Goal: Transaction & Acquisition: Purchase product/service

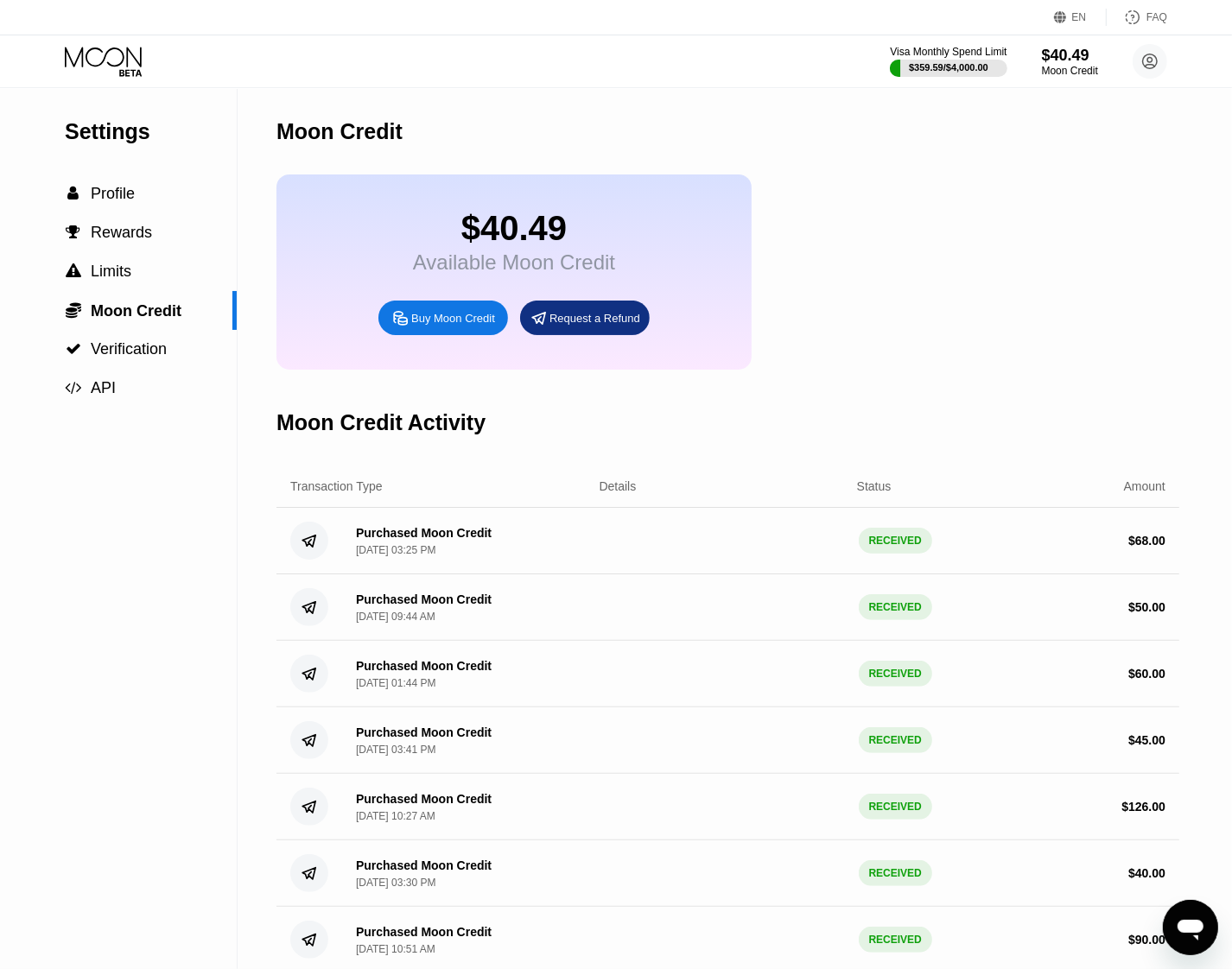
click at [106, 52] on icon at bounding box center [103, 56] width 77 height 20
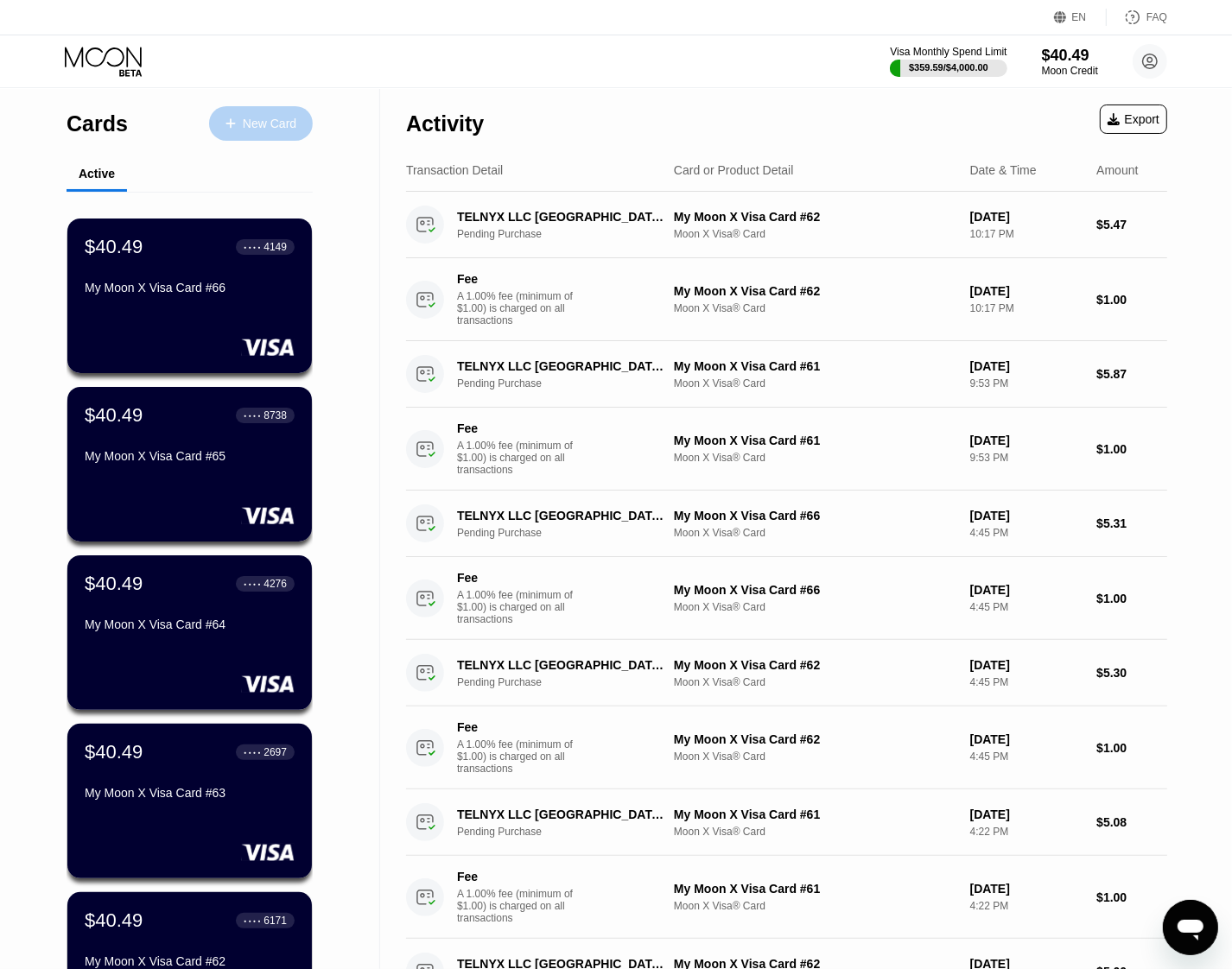
click at [265, 126] on div "New Card" at bounding box center [269, 123] width 53 height 15
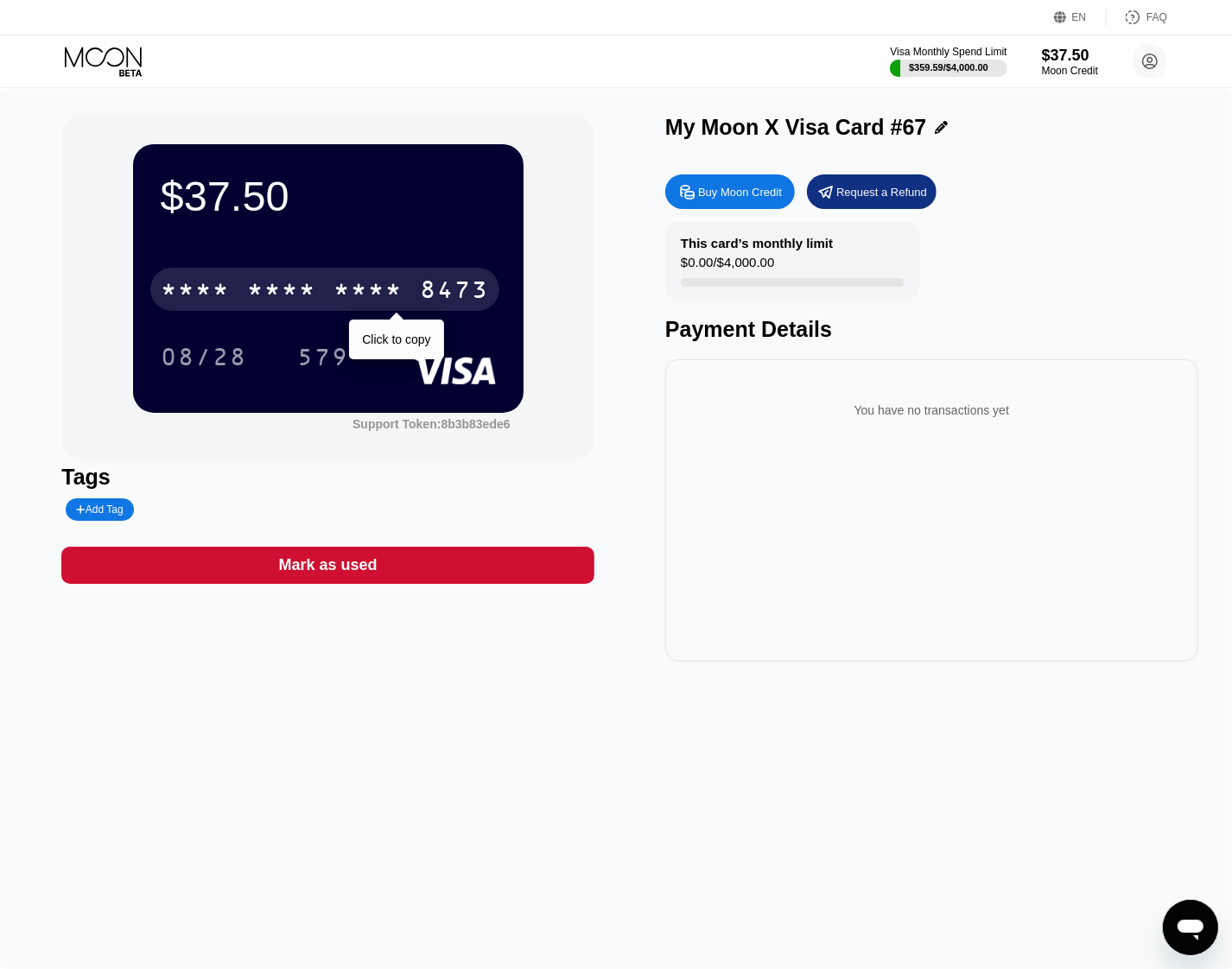
click at [214, 303] on div "* * * *" at bounding box center [195, 292] width 69 height 28
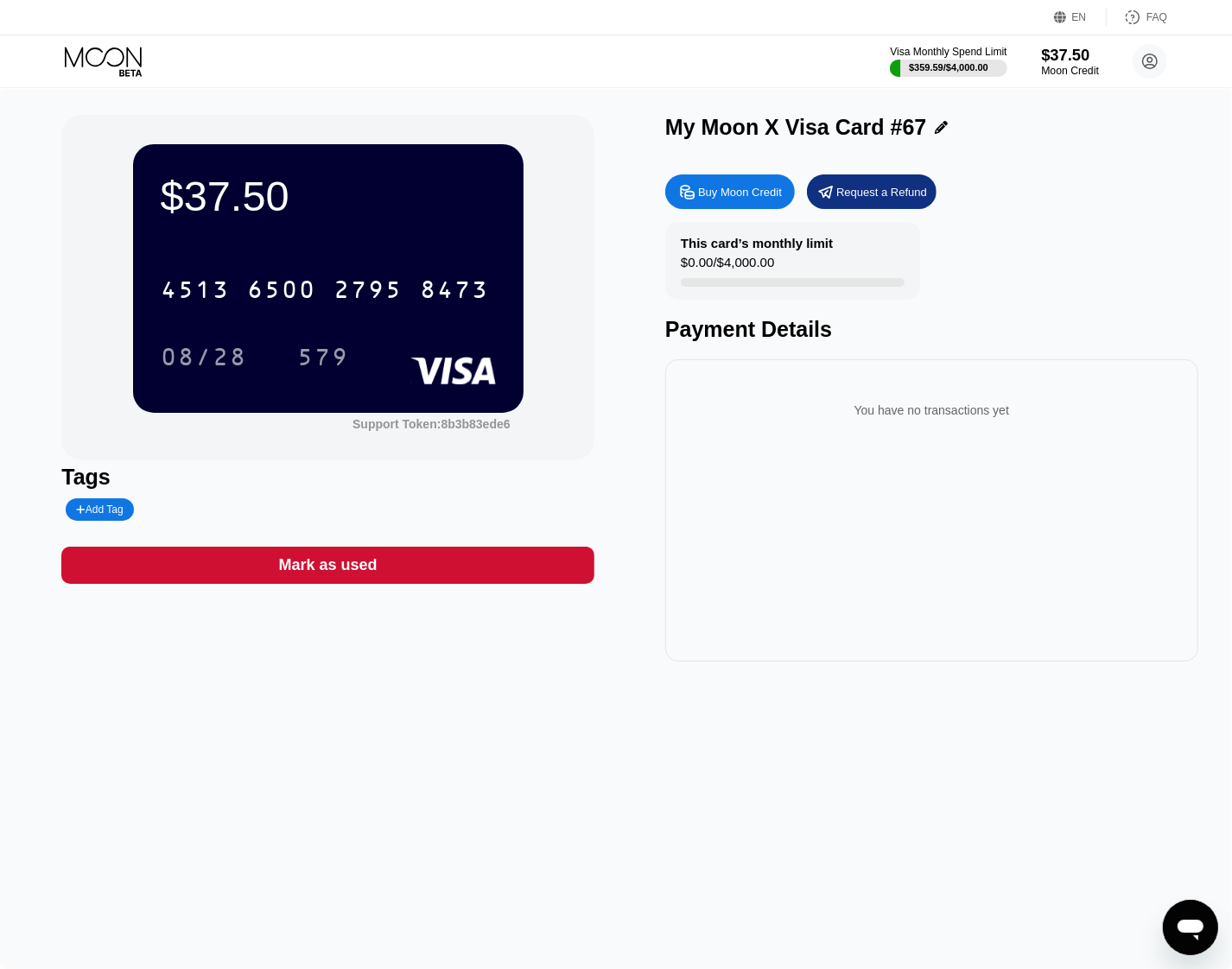
click at [1050, 69] on div "Moon Credit" at bounding box center [1069, 71] width 58 height 12
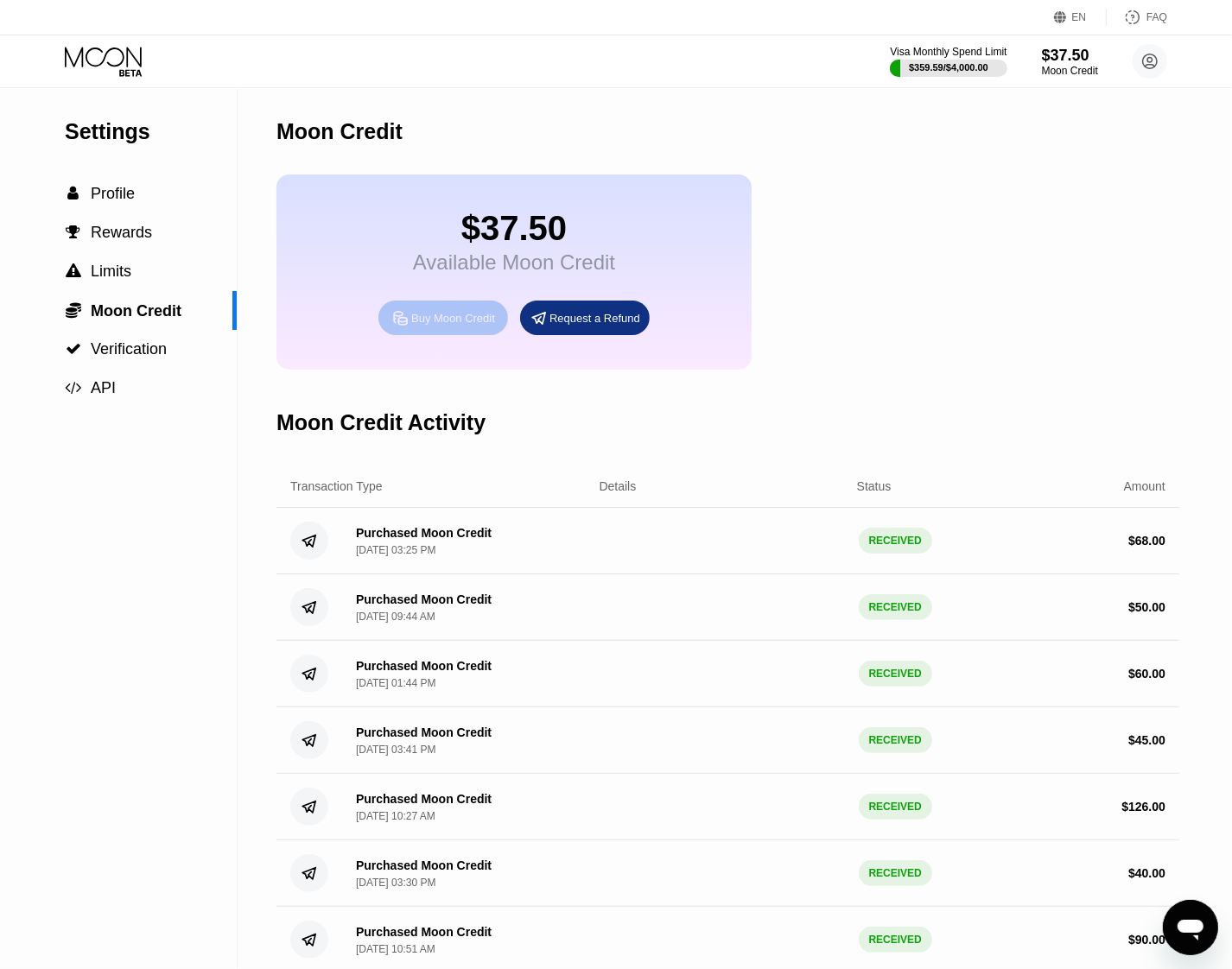
click at [439, 325] on div "Buy Moon Credit" at bounding box center [452, 317] width 84 height 15
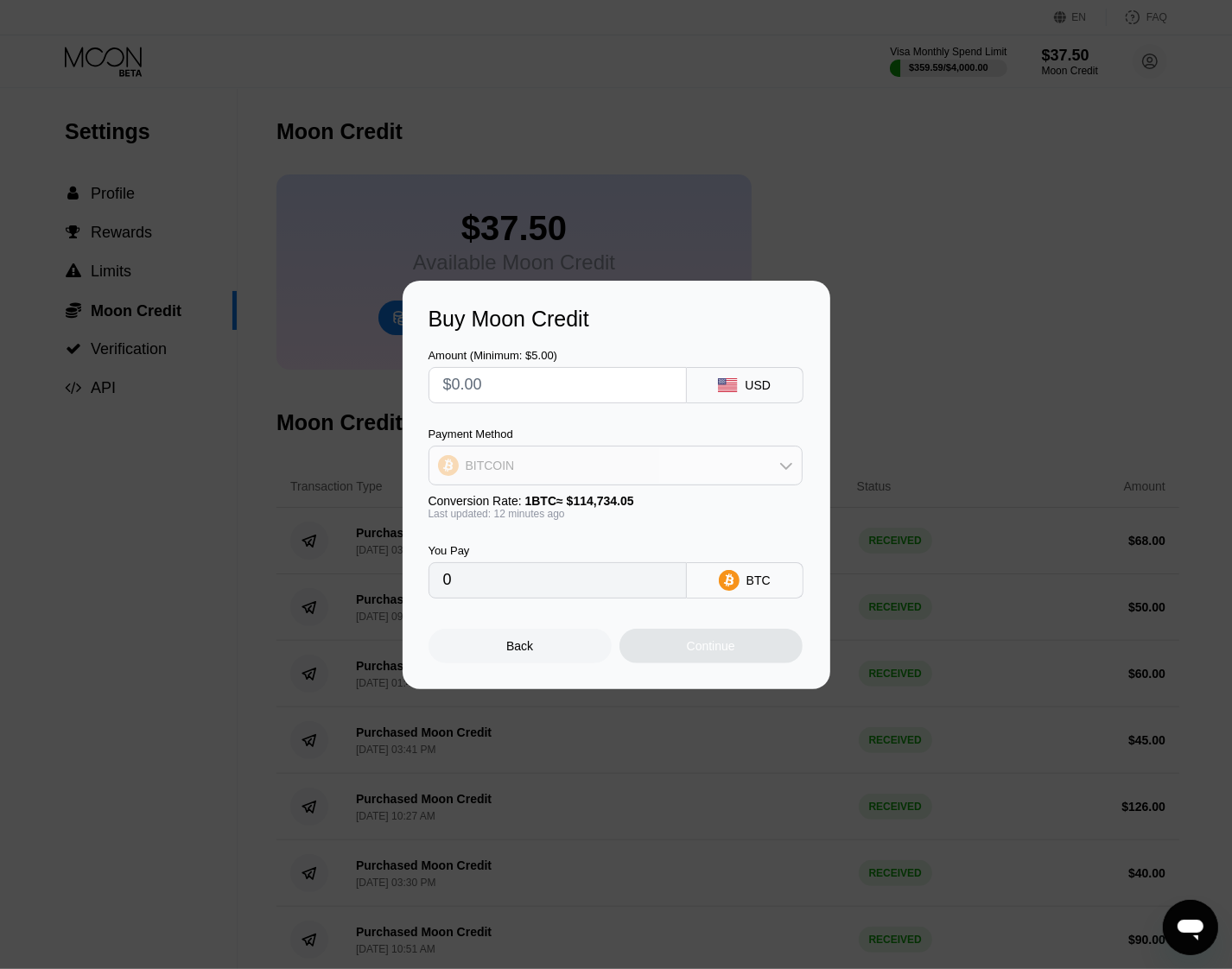
click at [767, 471] on div "BITCOIN" at bounding box center [616, 465] width 373 height 35
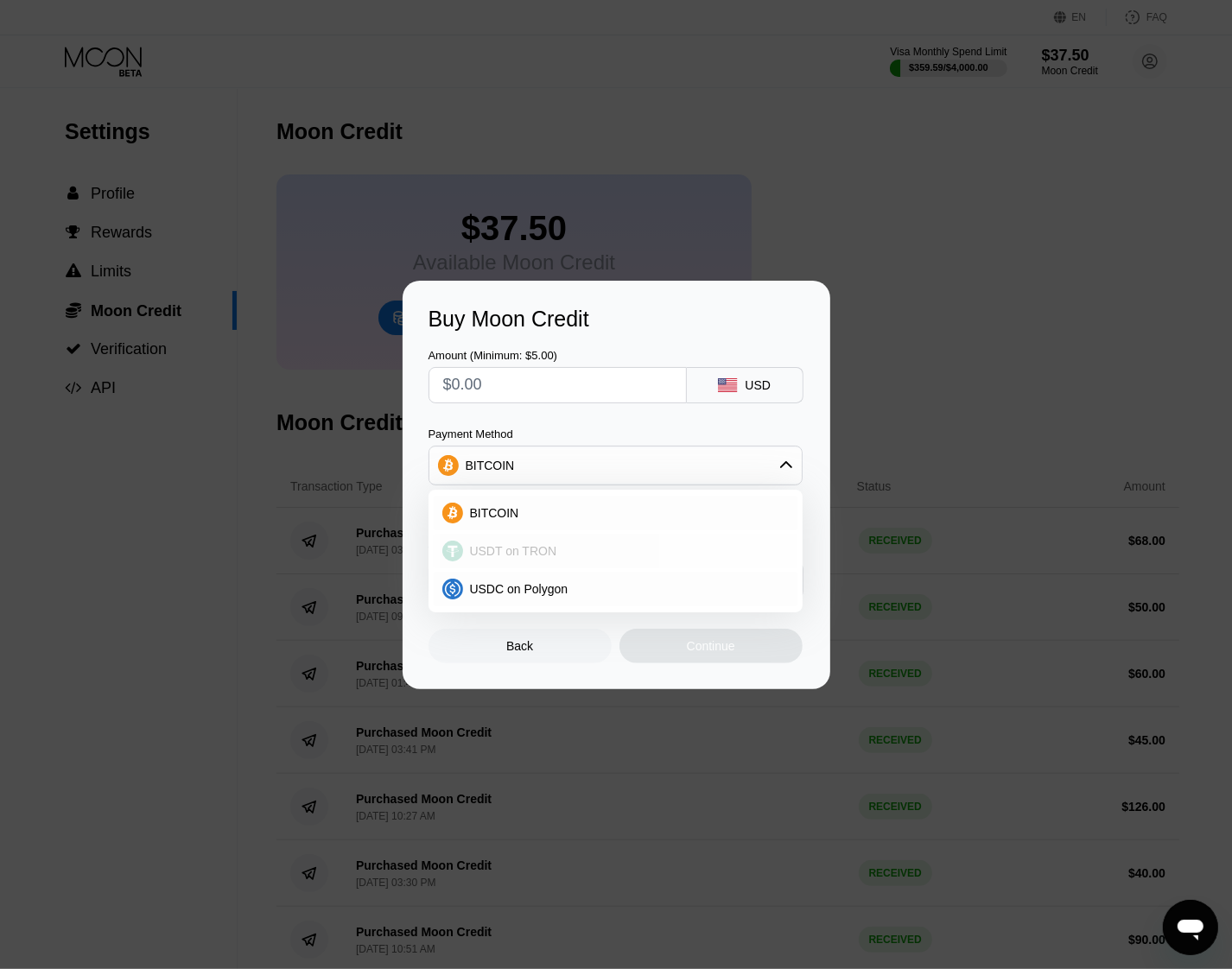
click at [619, 558] on div "USDT on TRON" at bounding box center [626, 551] width 325 height 14
type input "0.00"
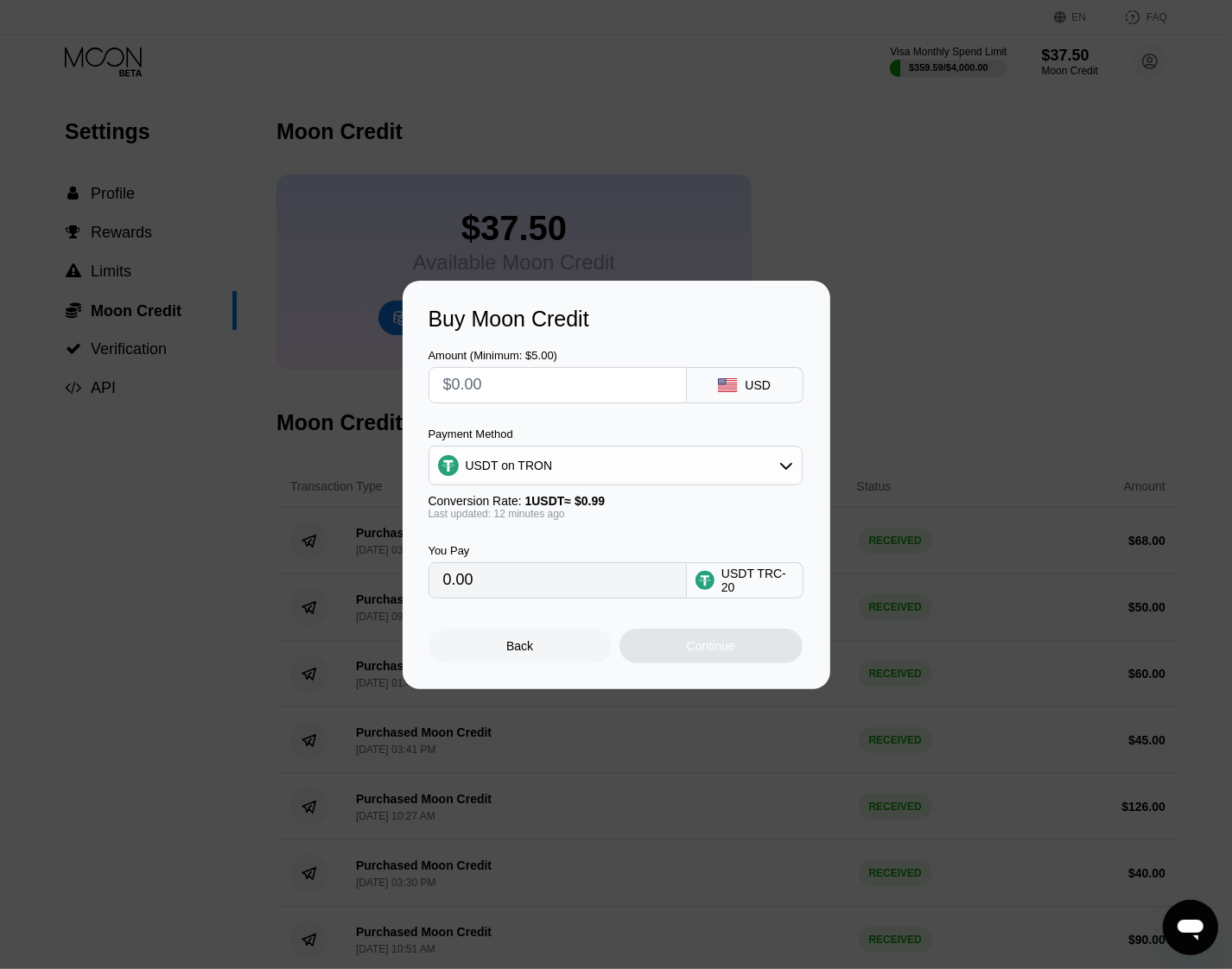
click at [475, 378] on input "text" at bounding box center [558, 384] width 229 height 35
type input "$1"
type input "1.01"
type input "$17"
type input "17.17"
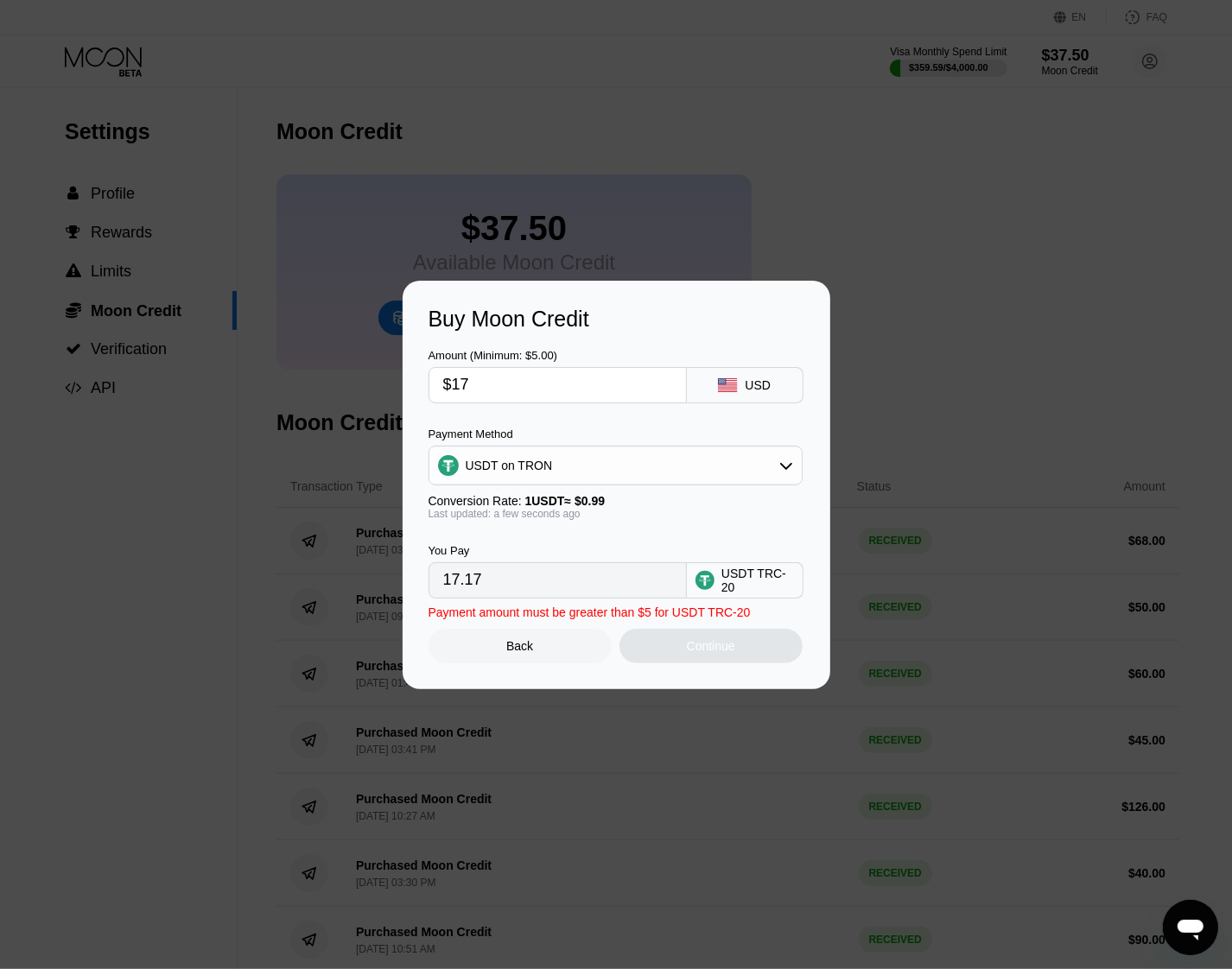
type input "$170"
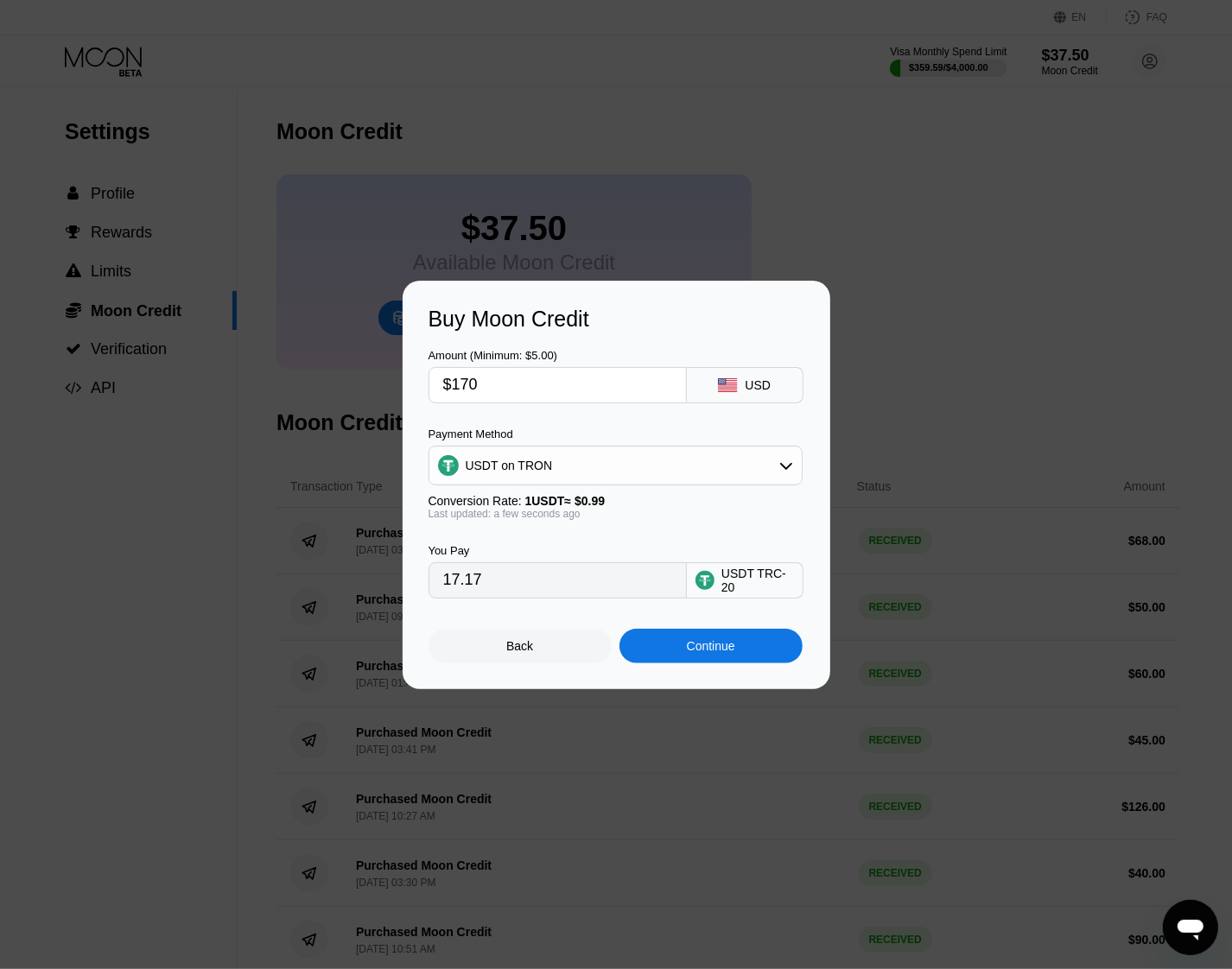
type input "171.72"
type input "$170"
click at [707, 653] on div "Continue" at bounding box center [711, 646] width 48 height 14
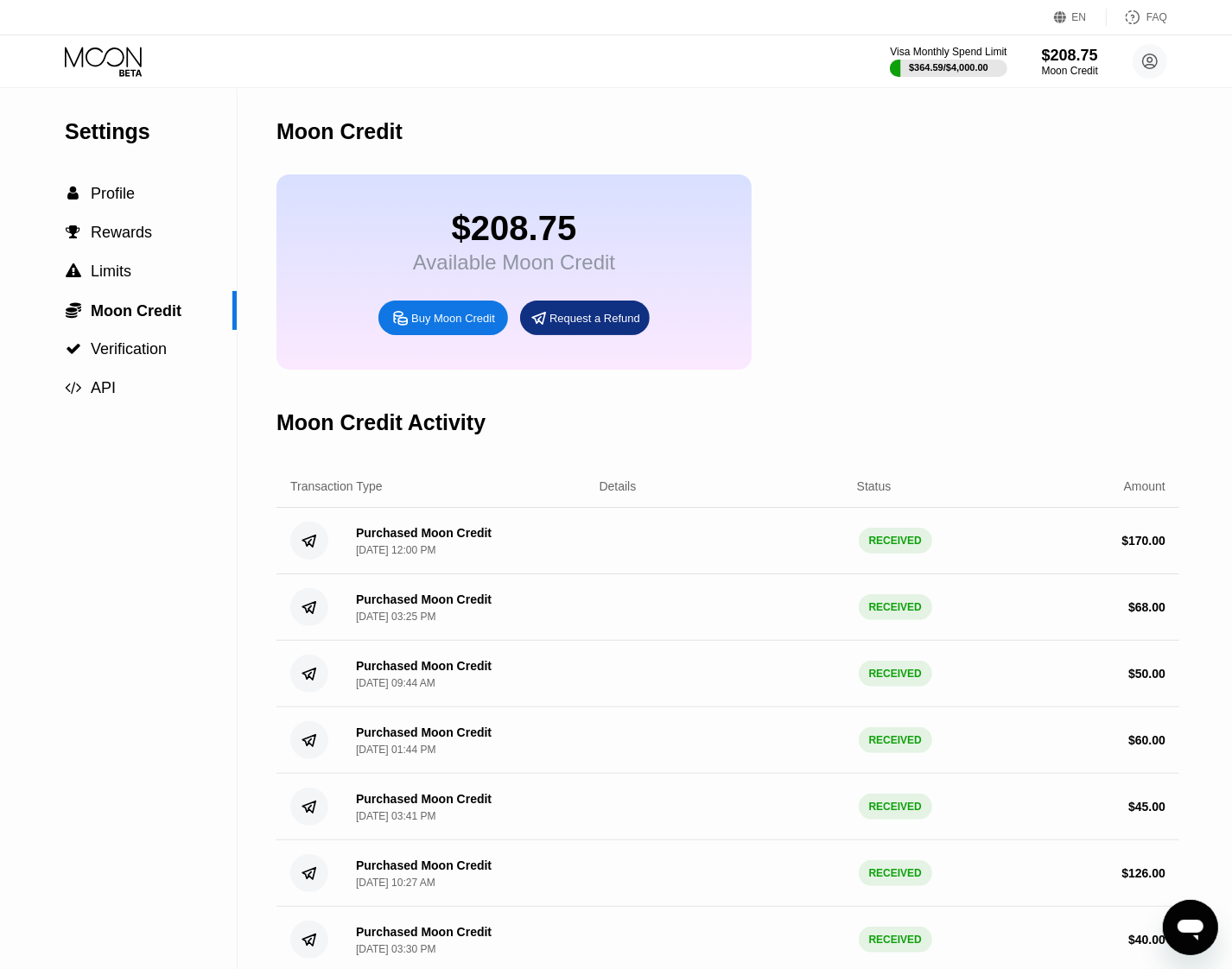
click at [91, 50] on icon at bounding box center [104, 61] width 80 height 31
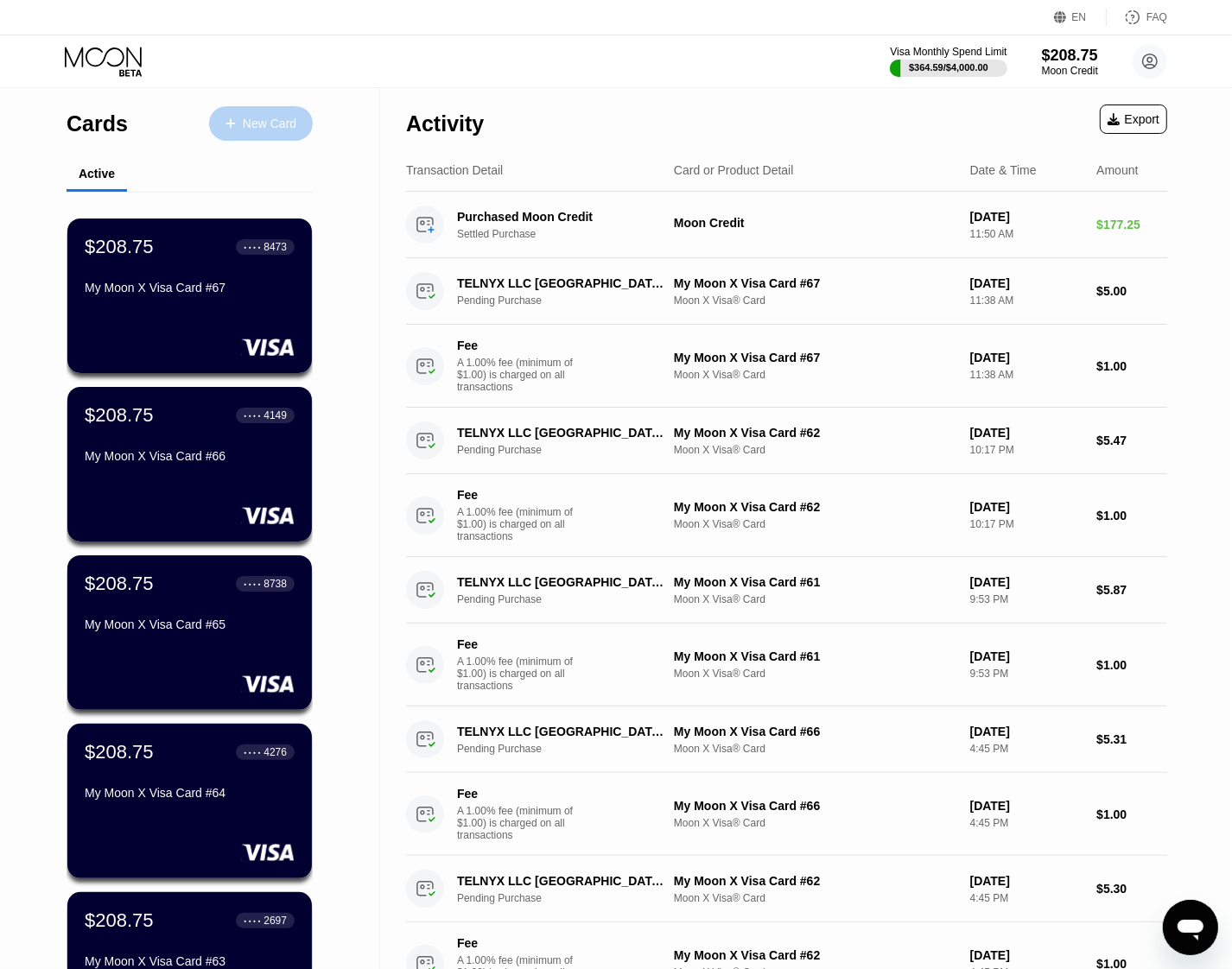
click at [262, 122] on div "New Card" at bounding box center [269, 123] width 53 height 15
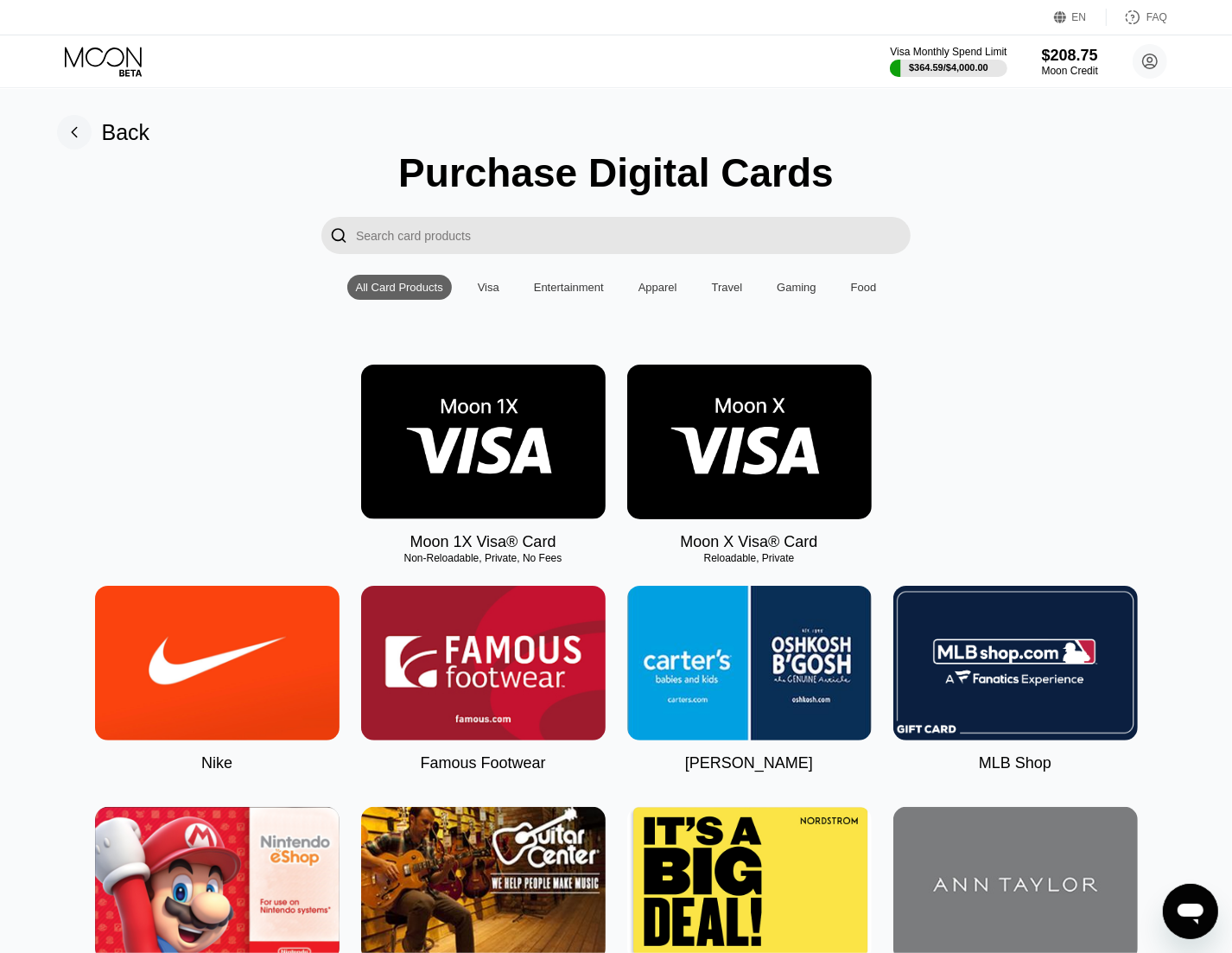
click at [750, 433] on img at bounding box center [749, 442] width 244 height 155
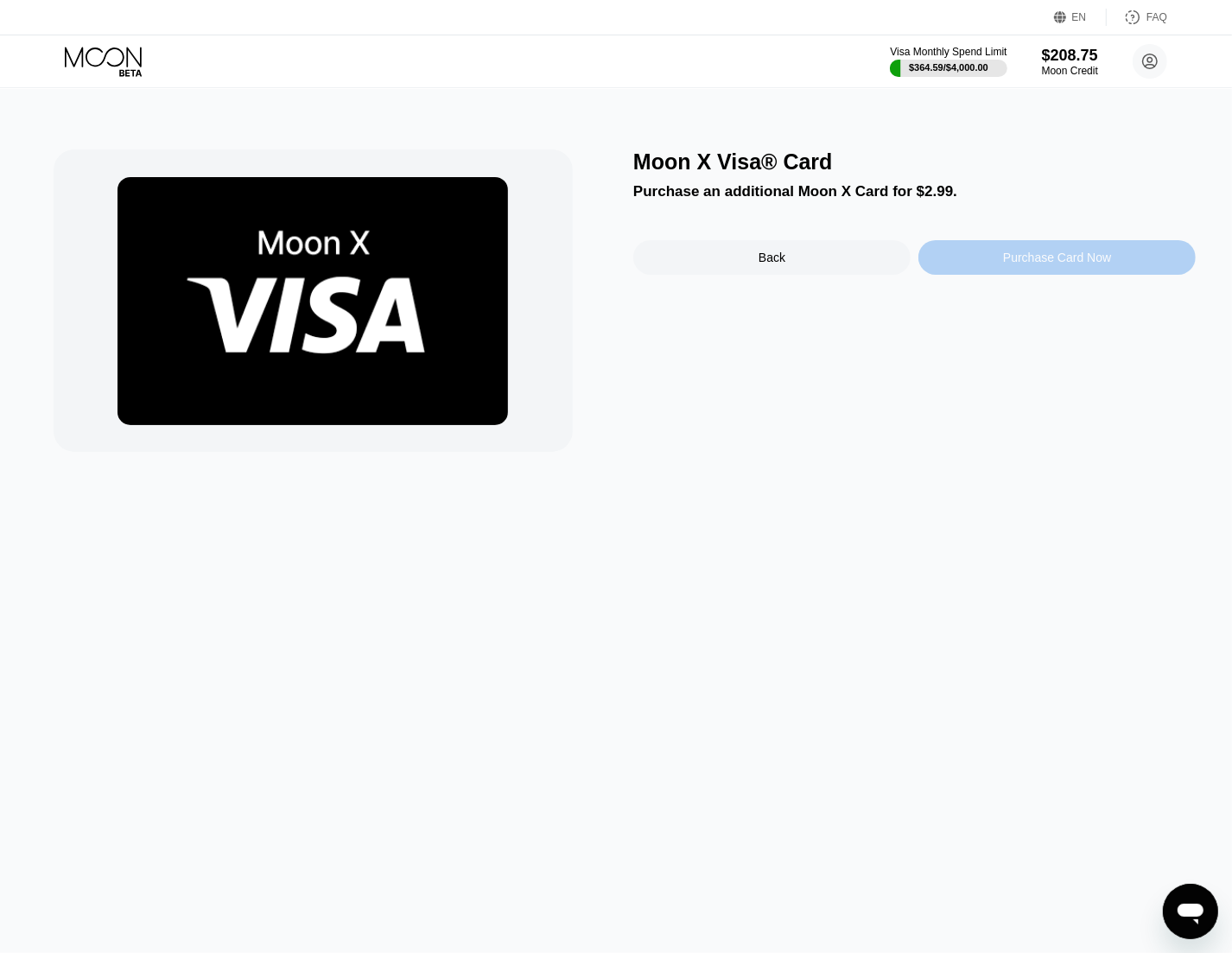
click at [1038, 272] on div "Purchase Card Now" at bounding box center [1057, 257] width 277 height 34
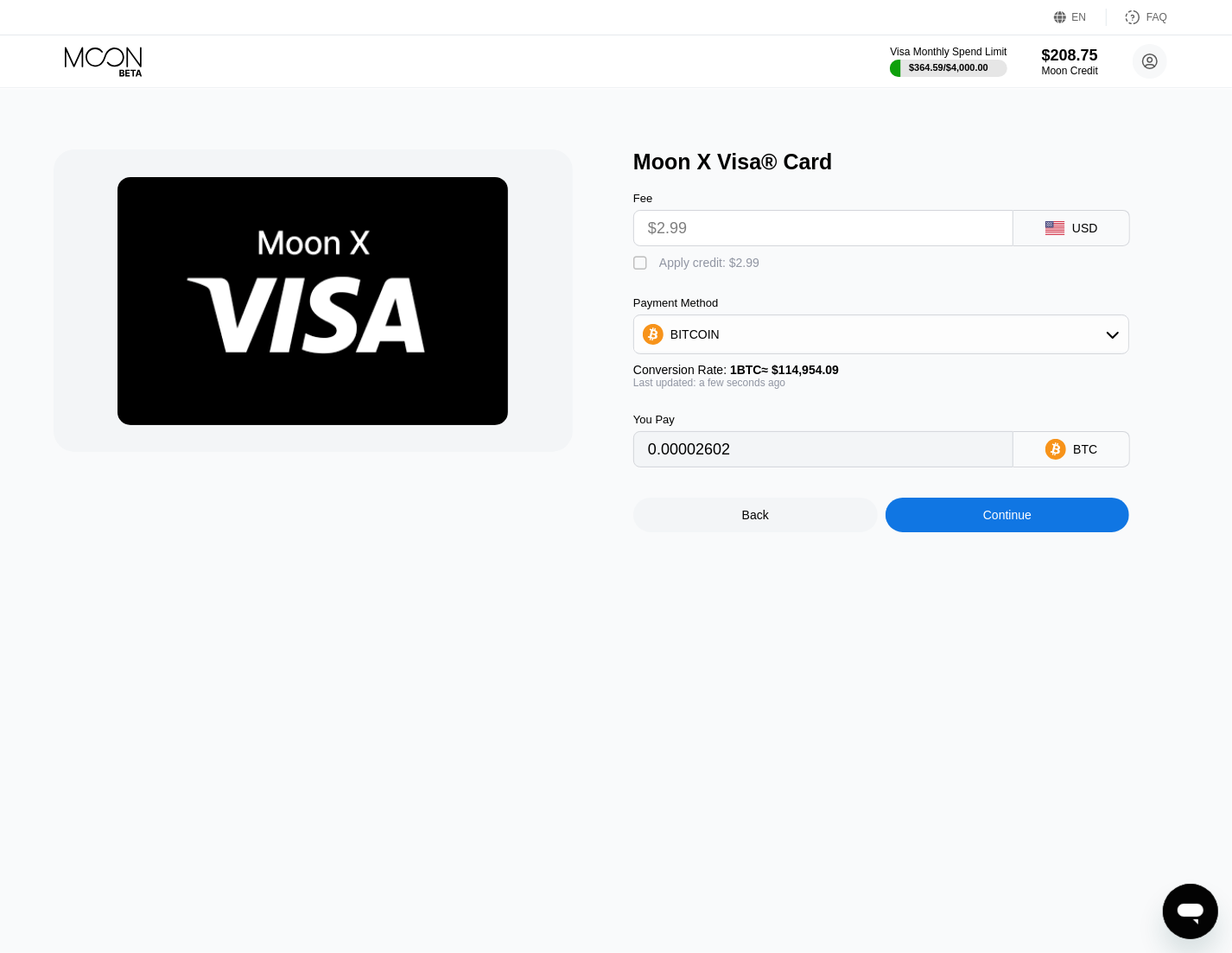
click at [725, 269] on div "Apply credit: $2.99" at bounding box center [710, 262] width 101 height 14
type input "0"
click at [1025, 521] on div "Continue" at bounding box center [1006, 514] width 48 height 14
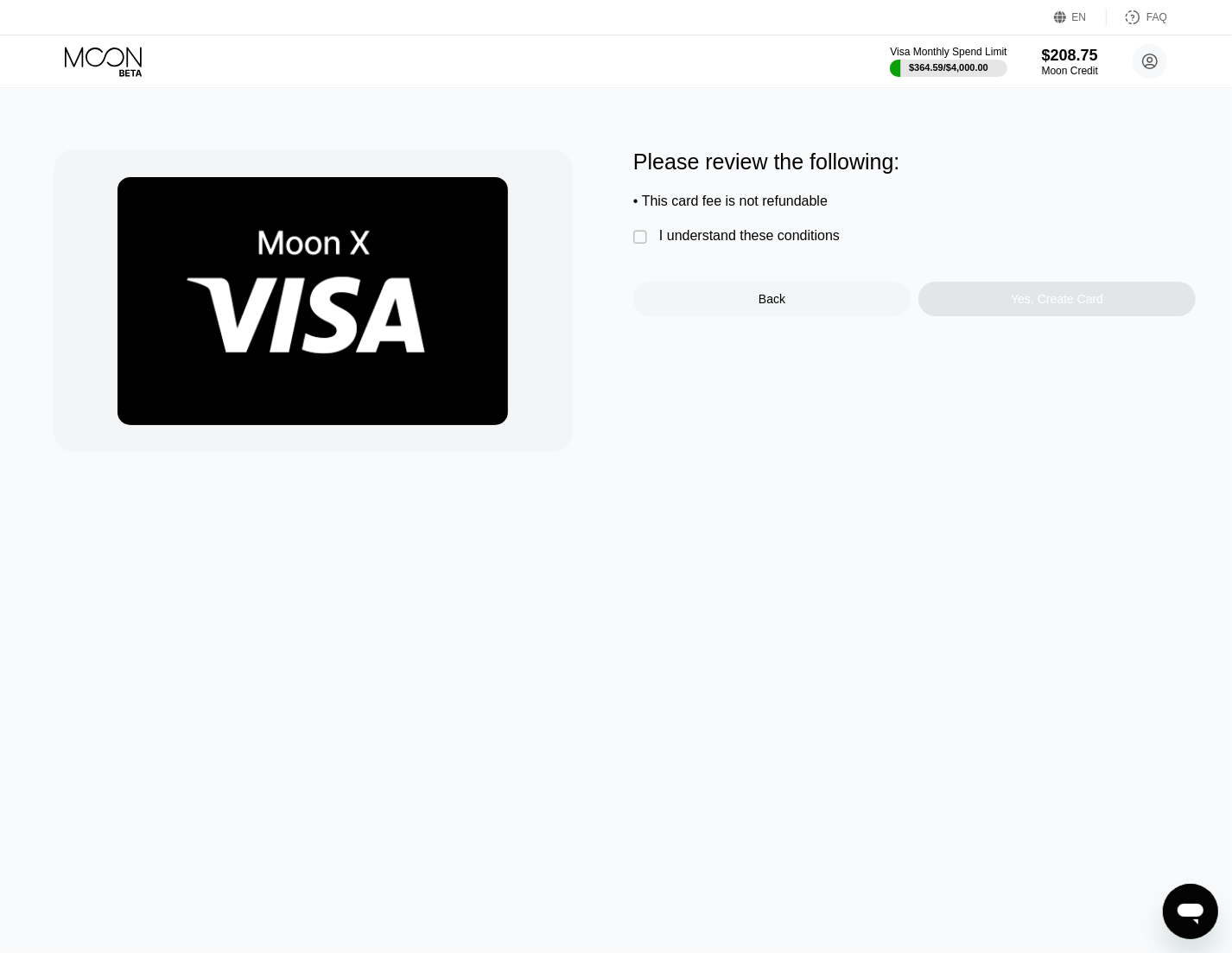
click at [800, 240] on div "I understand these conditions" at bounding box center [749, 236] width 180 height 16
click at [1016, 306] on div "Yes, Create Card" at bounding box center [1057, 299] width 93 height 14
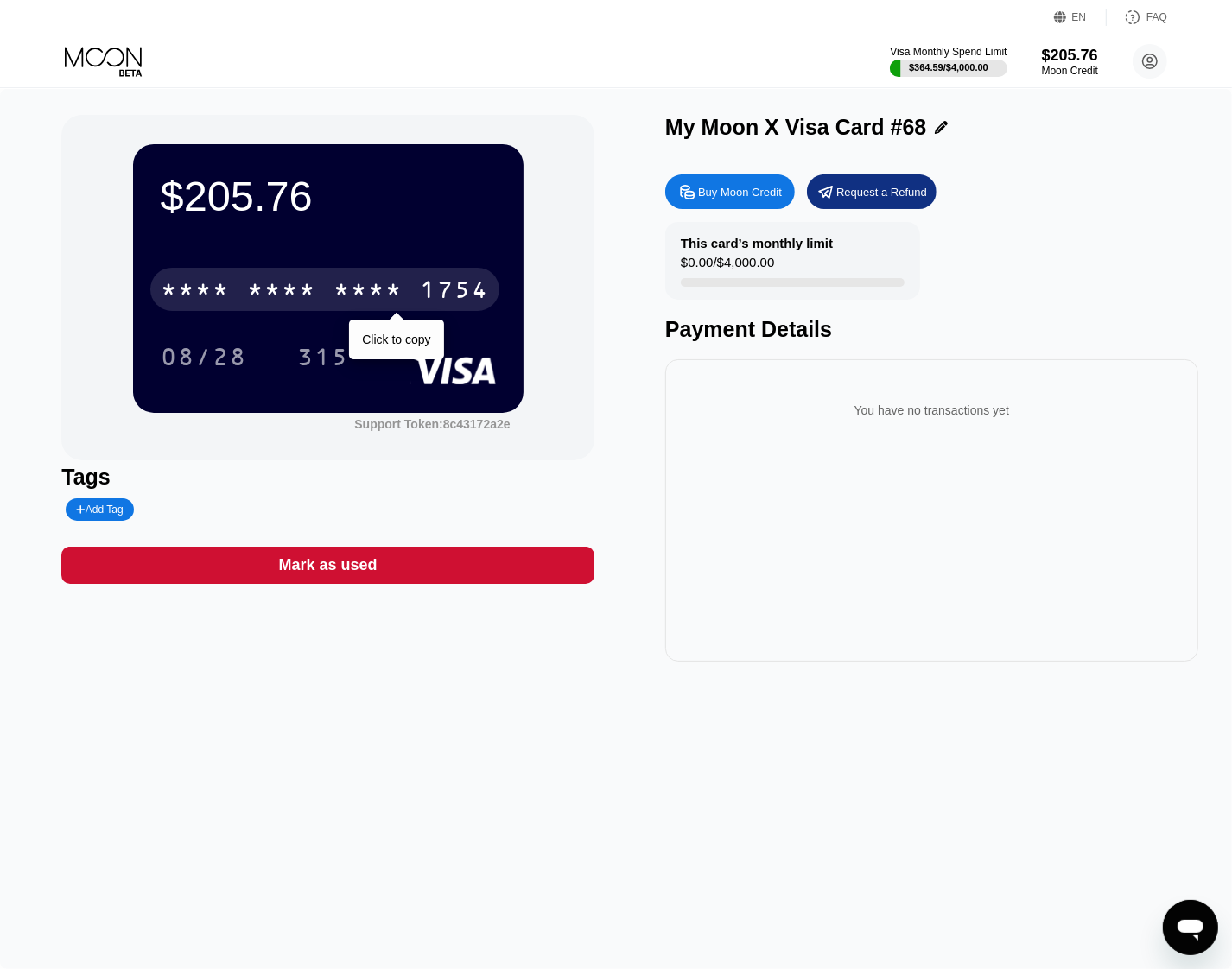
click at [373, 283] on div "* * * *" at bounding box center [368, 292] width 69 height 28
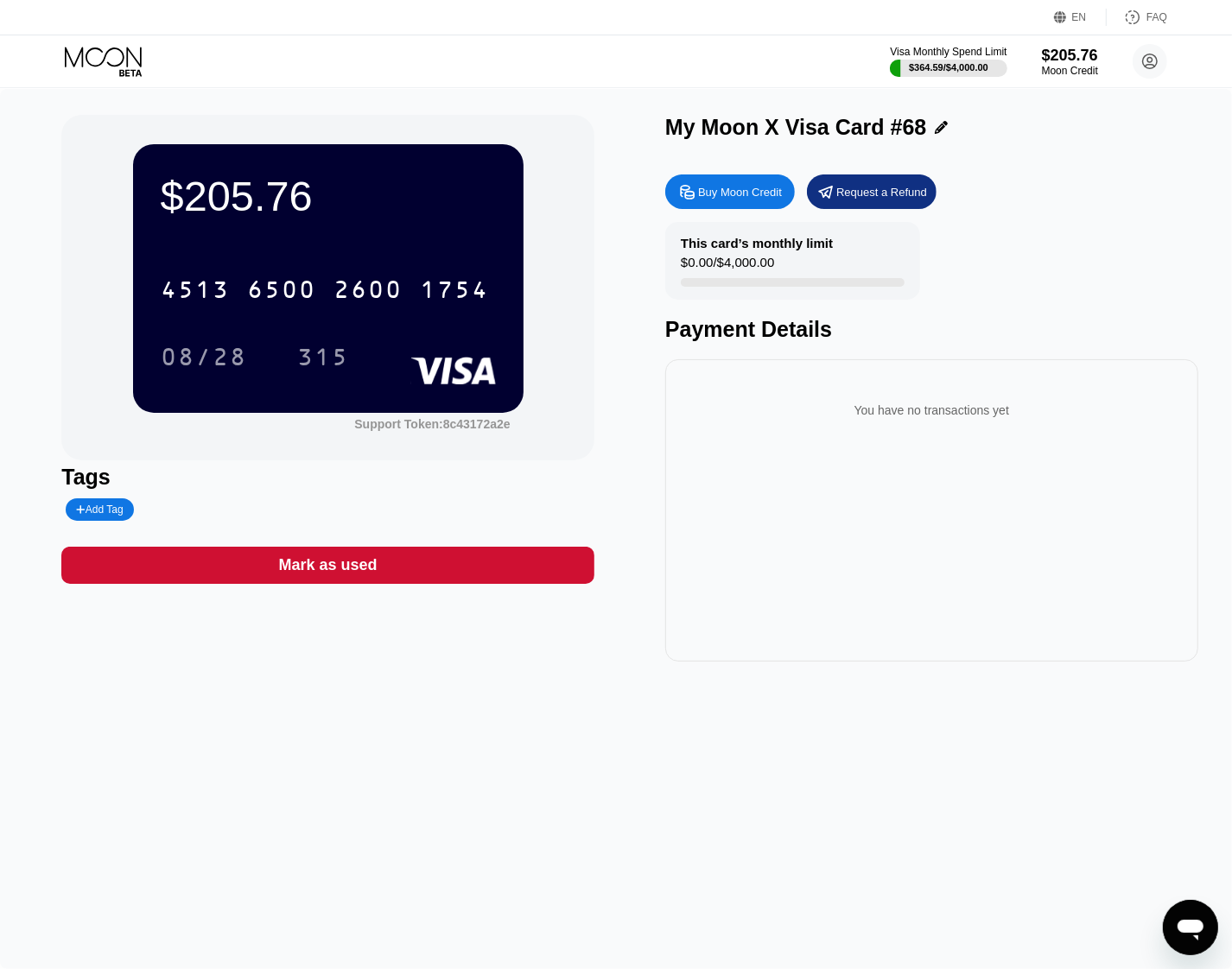
click at [102, 56] on icon at bounding box center [104, 61] width 80 height 31
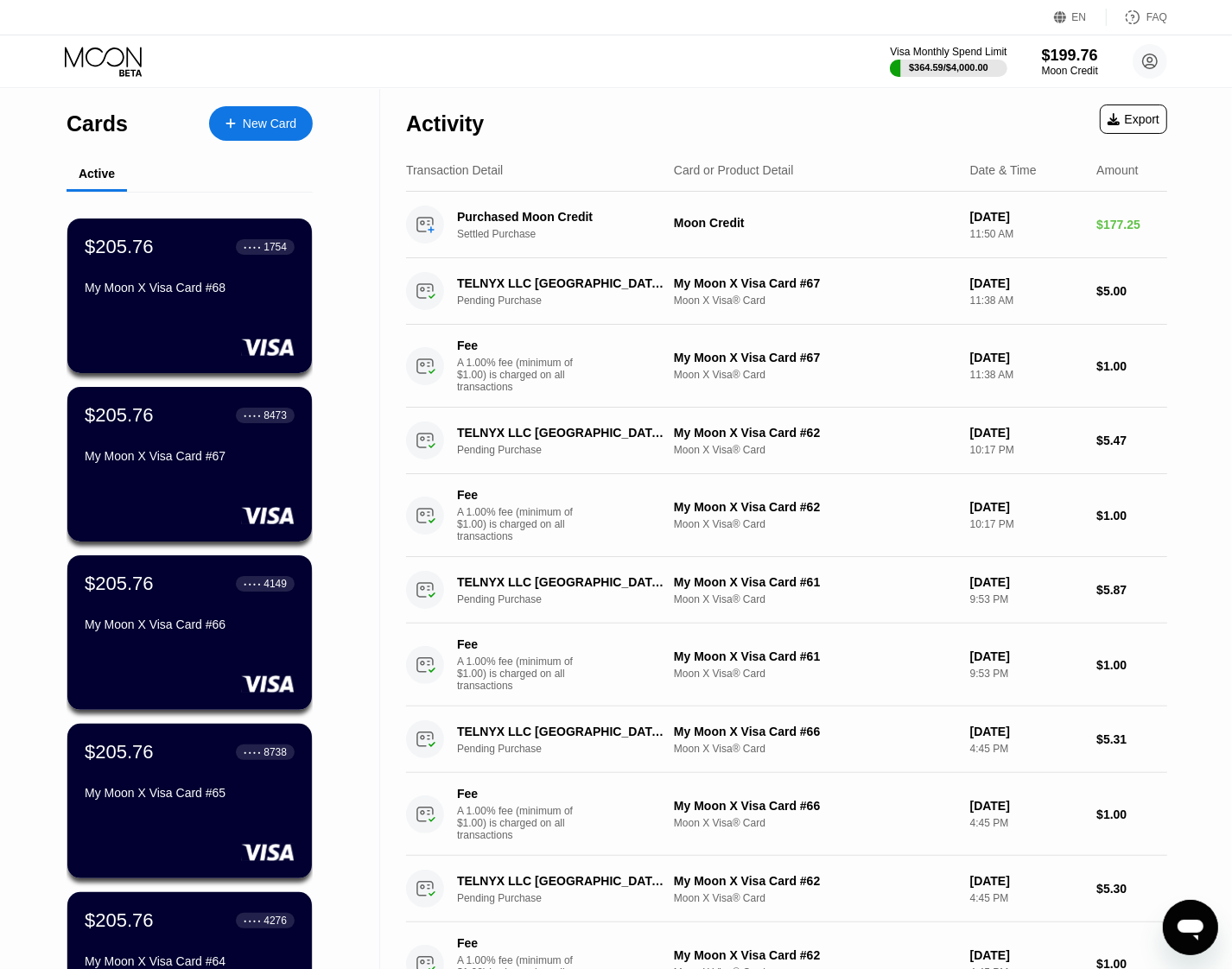
click at [108, 67] on icon at bounding box center [104, 61] width 80 height 31
click at [266, 118] on div "New Card" at bounding box center [269, 123] width 53 height 15
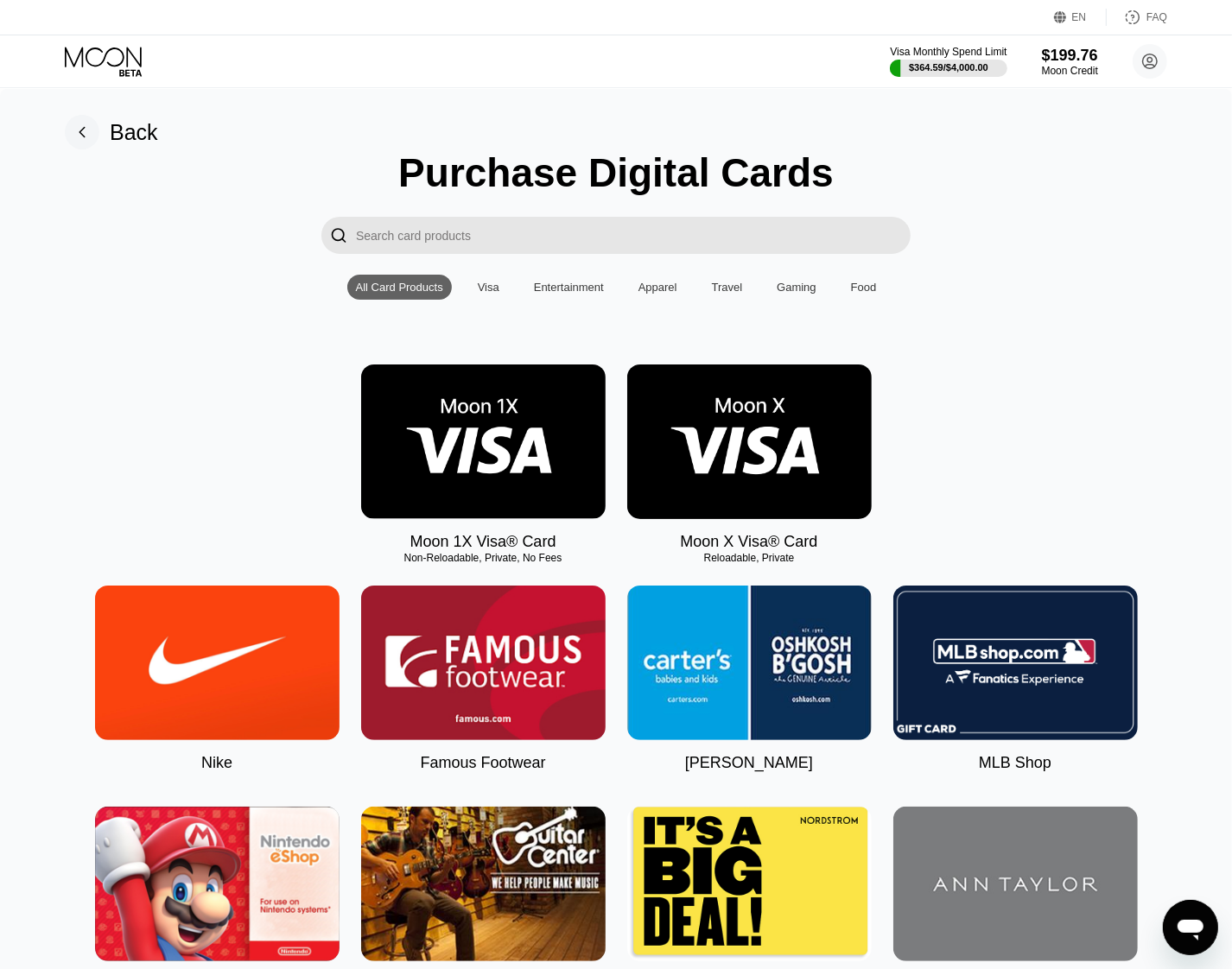
click at [753, 421] on img at bounding box center [749, 442] width 244 height 155
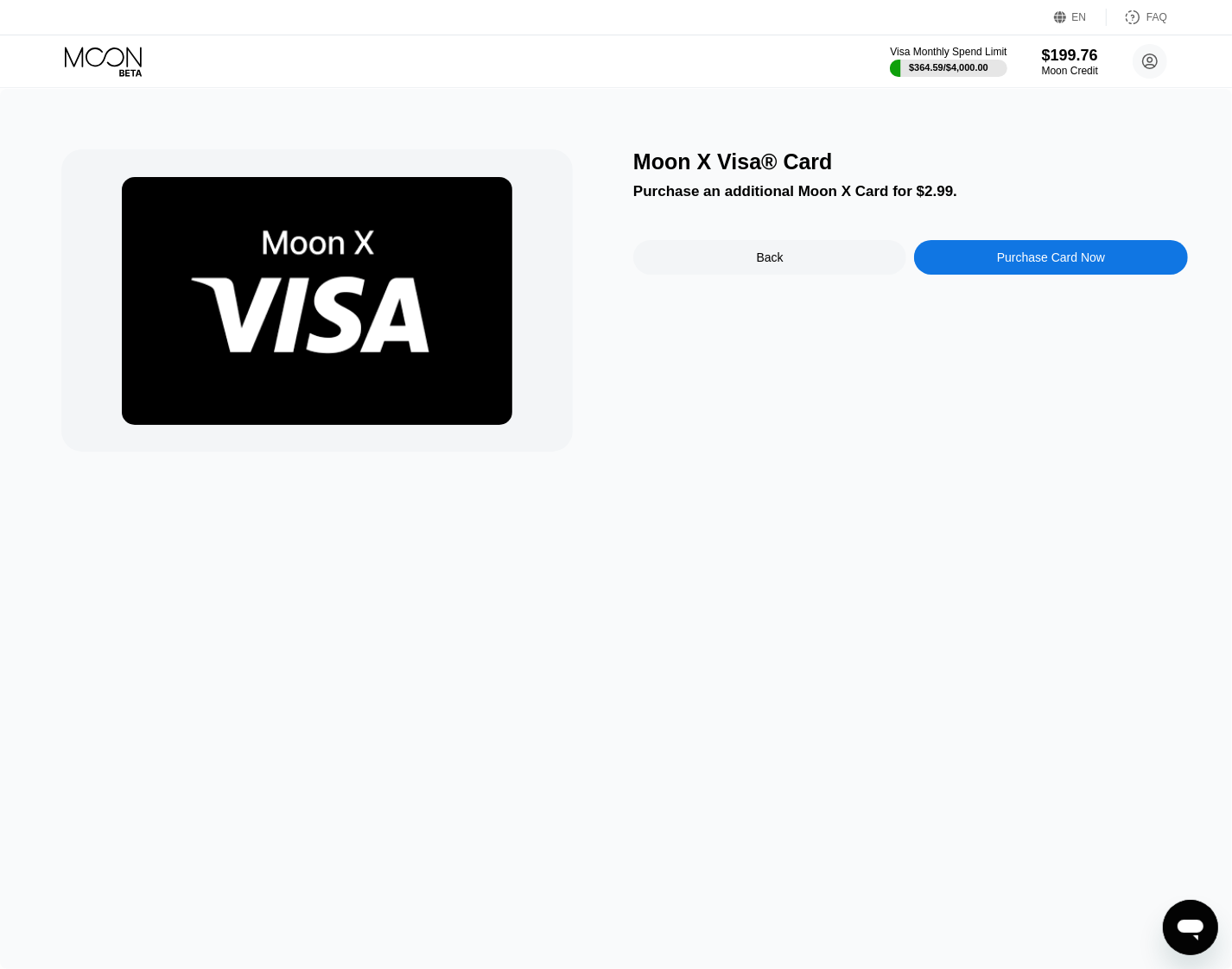
click at [1012, 252] on div "Purchase Card Now" at bounding box center [1050, 257] width 273 height 35
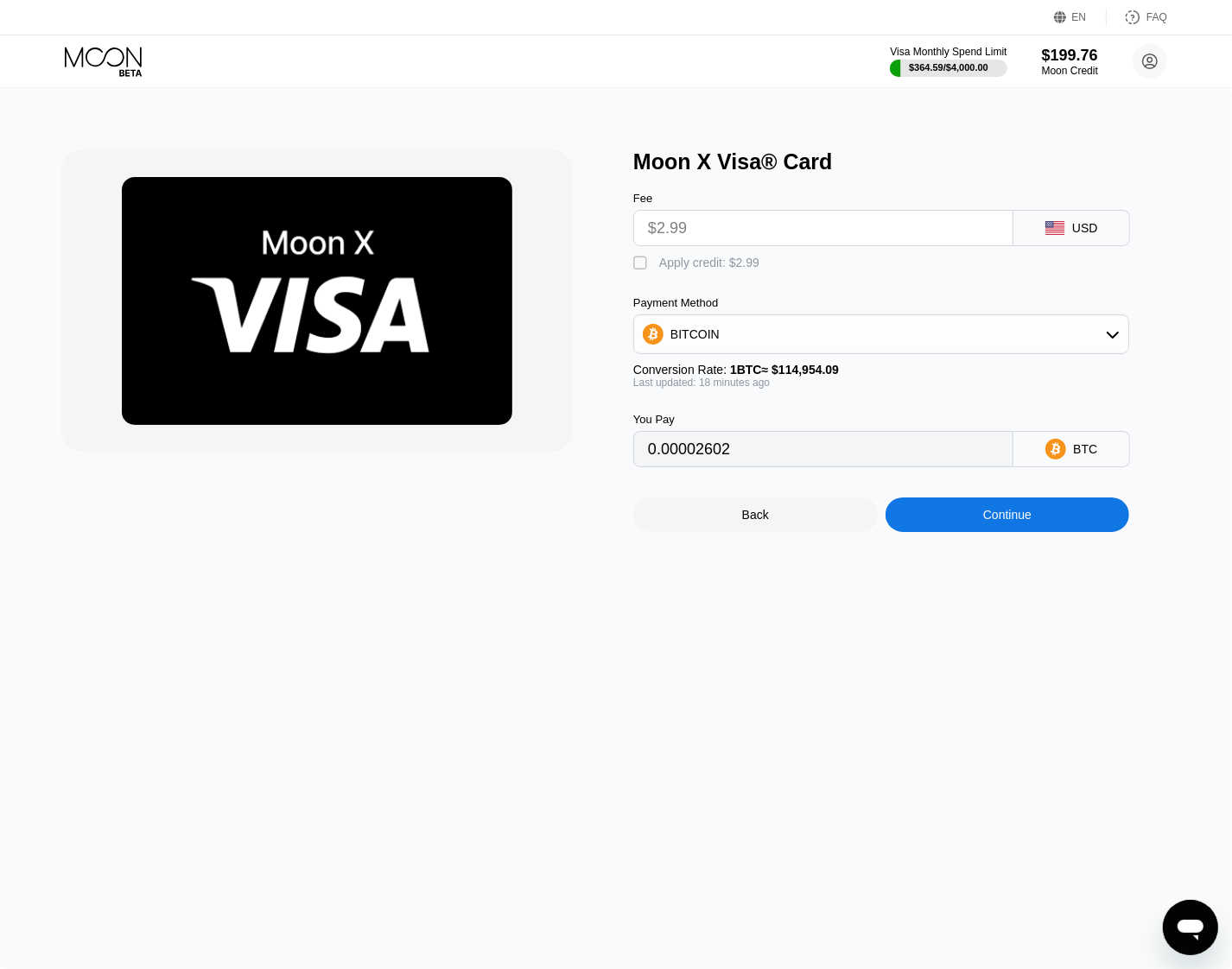
click at [662, 255] on div " Apply credit: $2.99" at bounding box center [909, 259] width 553 height 26
click at [662, 266] on div "Apply credit: $2.99" at bounding box center [710, 262] width 101 height 14
type input "0"
click at [981, 532] on div "Continue" at bounding box center [1007, 515] width 244 height 35
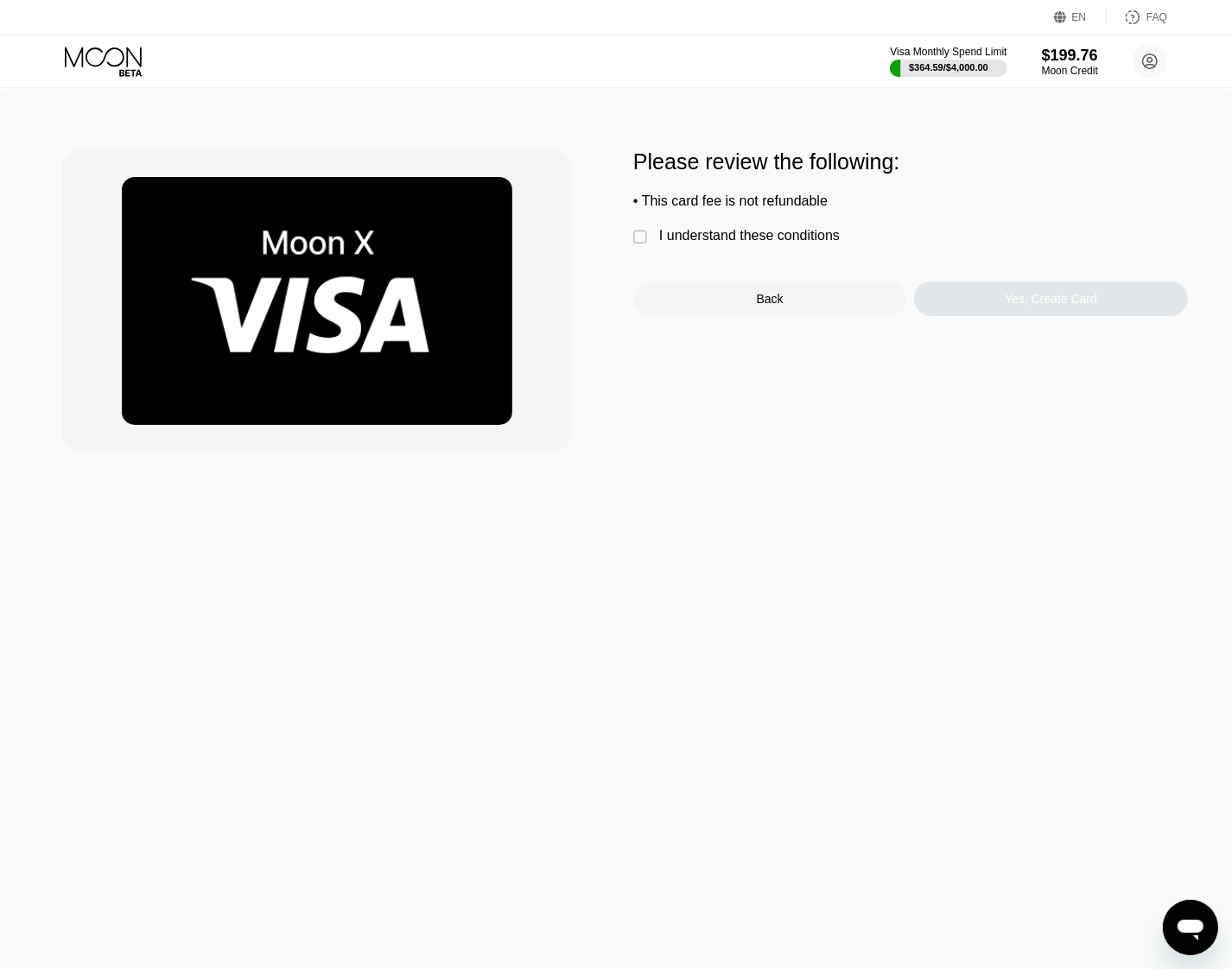
click at [697, 256] on div "Please review the following: • This card fee is not refundable  I understand t…" at bounding box center [910, 233] width 555 height 167
click at [696, 242] on div "I understand these conditions" at bounding box center [749, 236] width 180 height 16
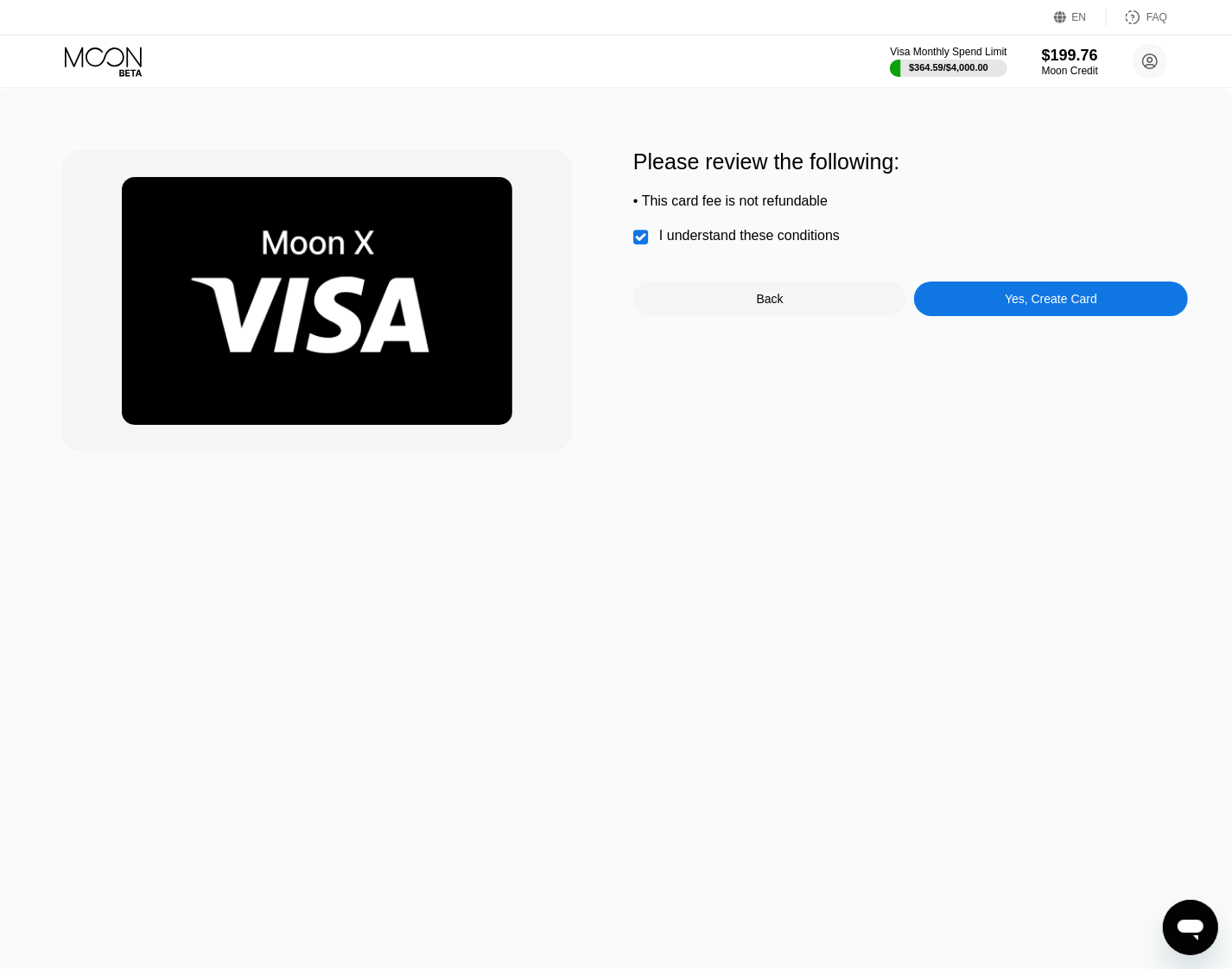
click at [1048, 316] on div "Yes, Create Card" at bounding box center [1050, 299] width 273 height 35
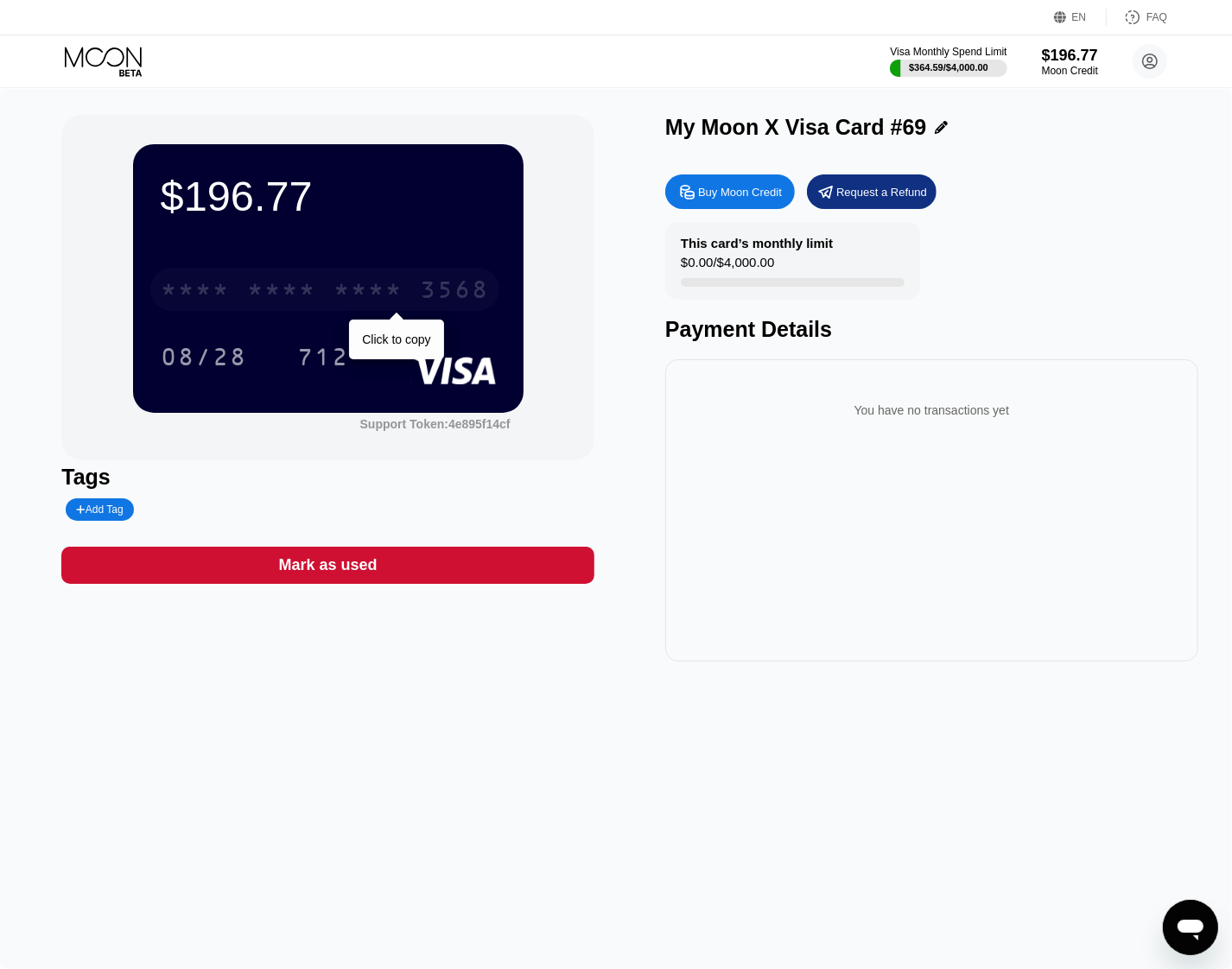
click at [297, 299] on div "* * * *" at bounding box center [282, 292] width 69 height 28
click at [110, 53] on icon at bounding box center [104, 61] width 80 height 31
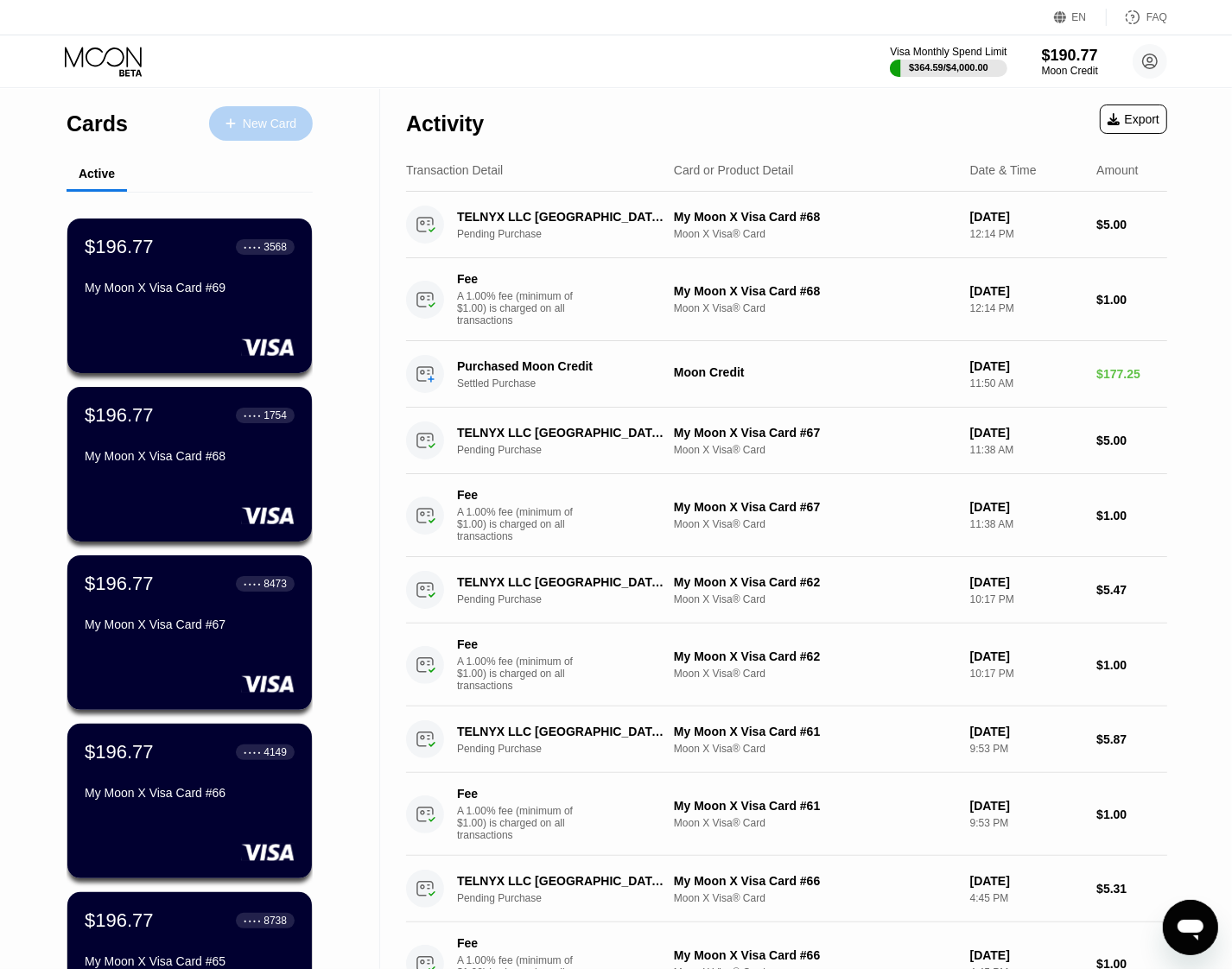
click at [256, 125] on div "New Card" at bounding box center [269, 123] width 53 height 15
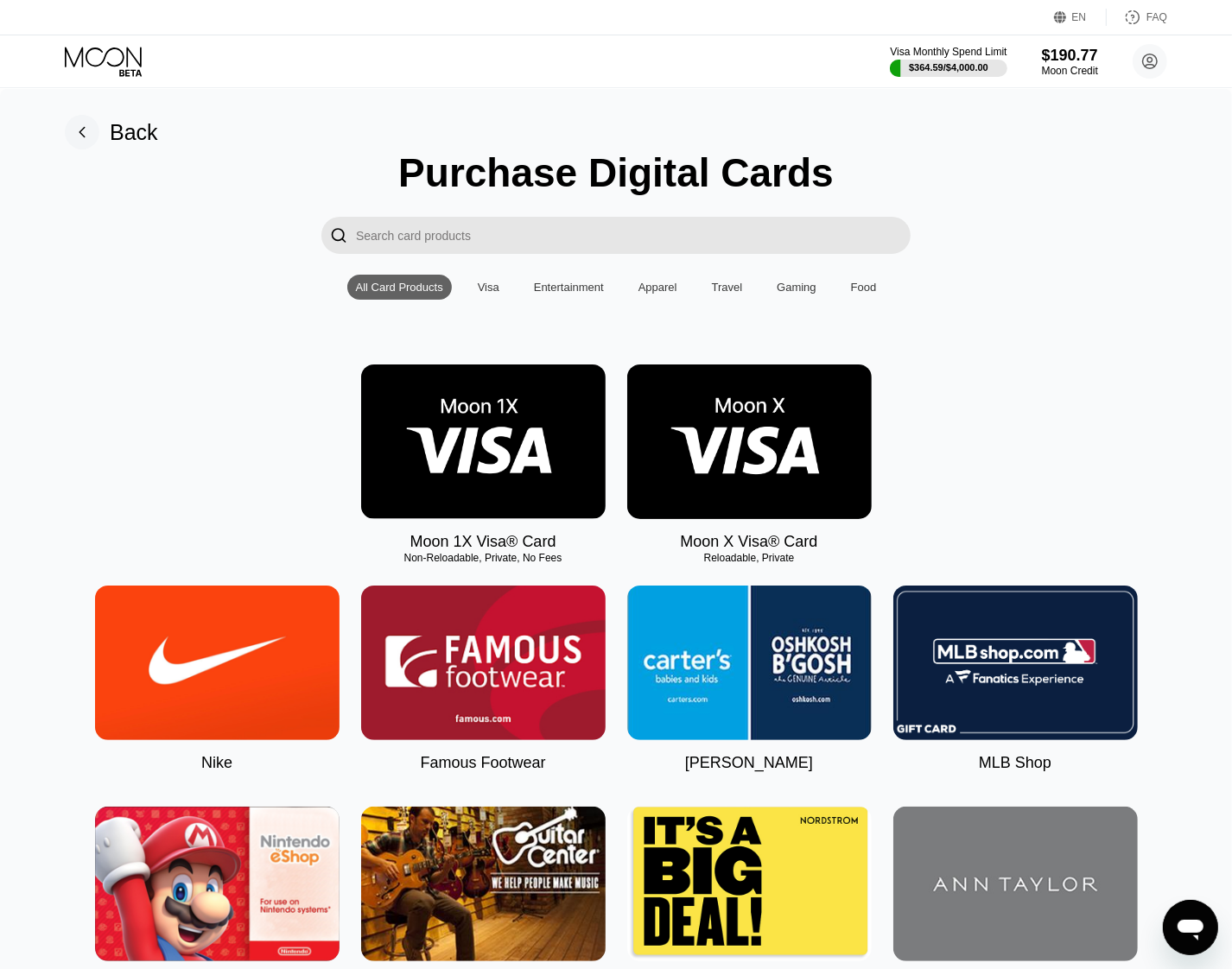
click at [805, 438] on img at bounding box center [749, 442] width 244 height 155
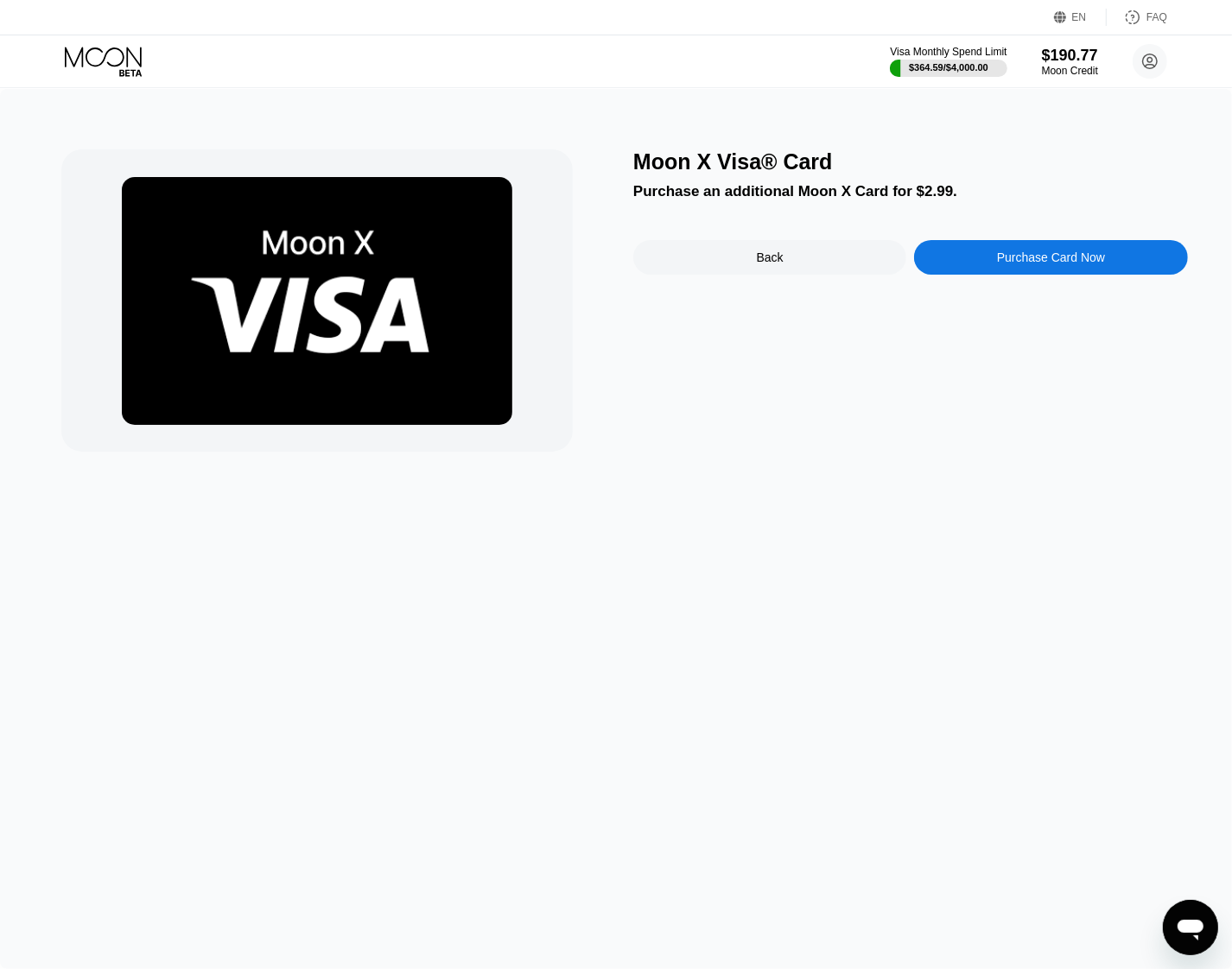
click at [1007, 264] on div "Purchase Card Now" at bounding box center [1051, 257] width 108 height 14
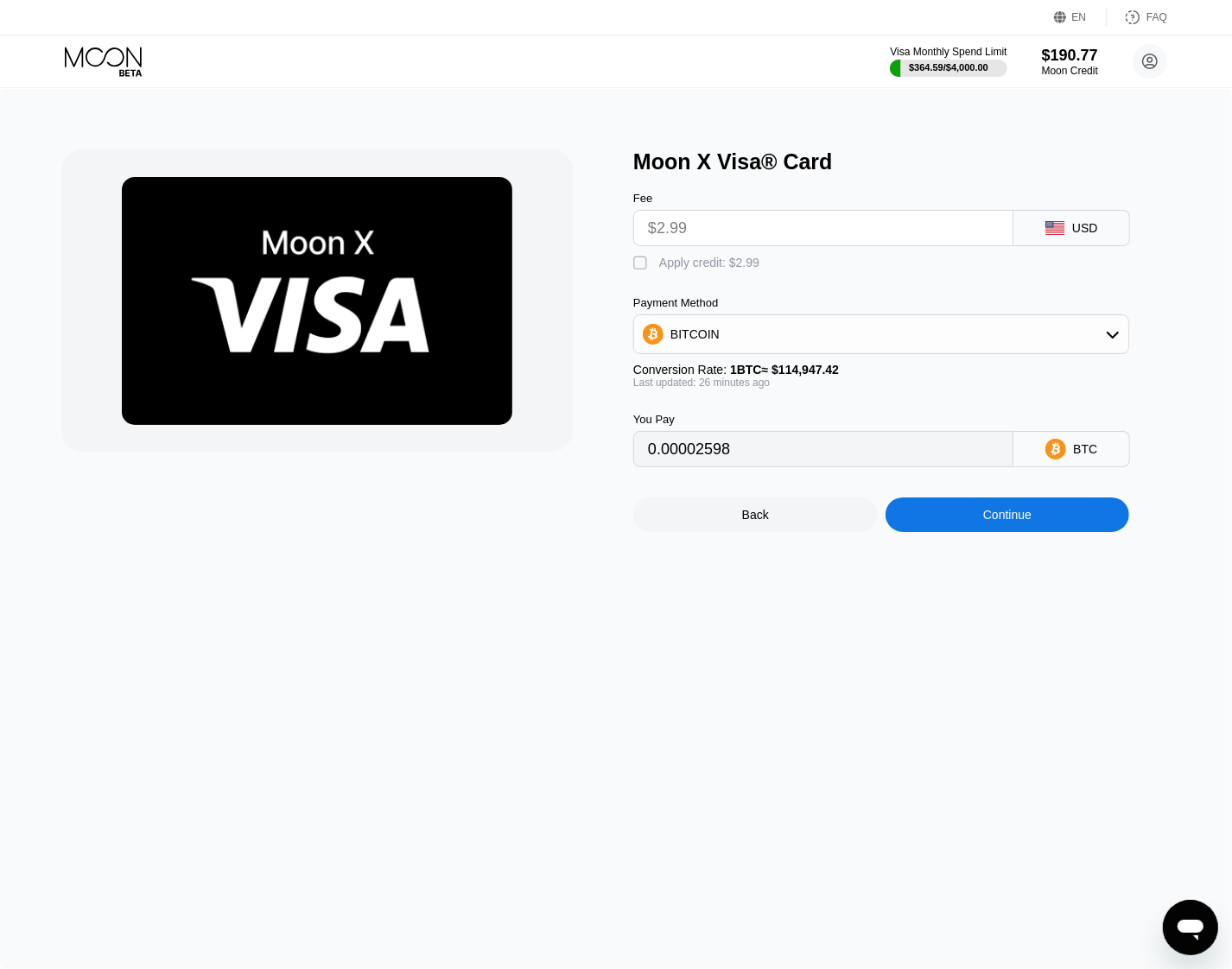
click at [658, 272] on div " Apply credit: $2.99" at bounding box center [700, 264] width 135 height 18
type input "0"
click at [1045, 532] on div "Continue" at bounding box center [1007, 515] width 244 height 35
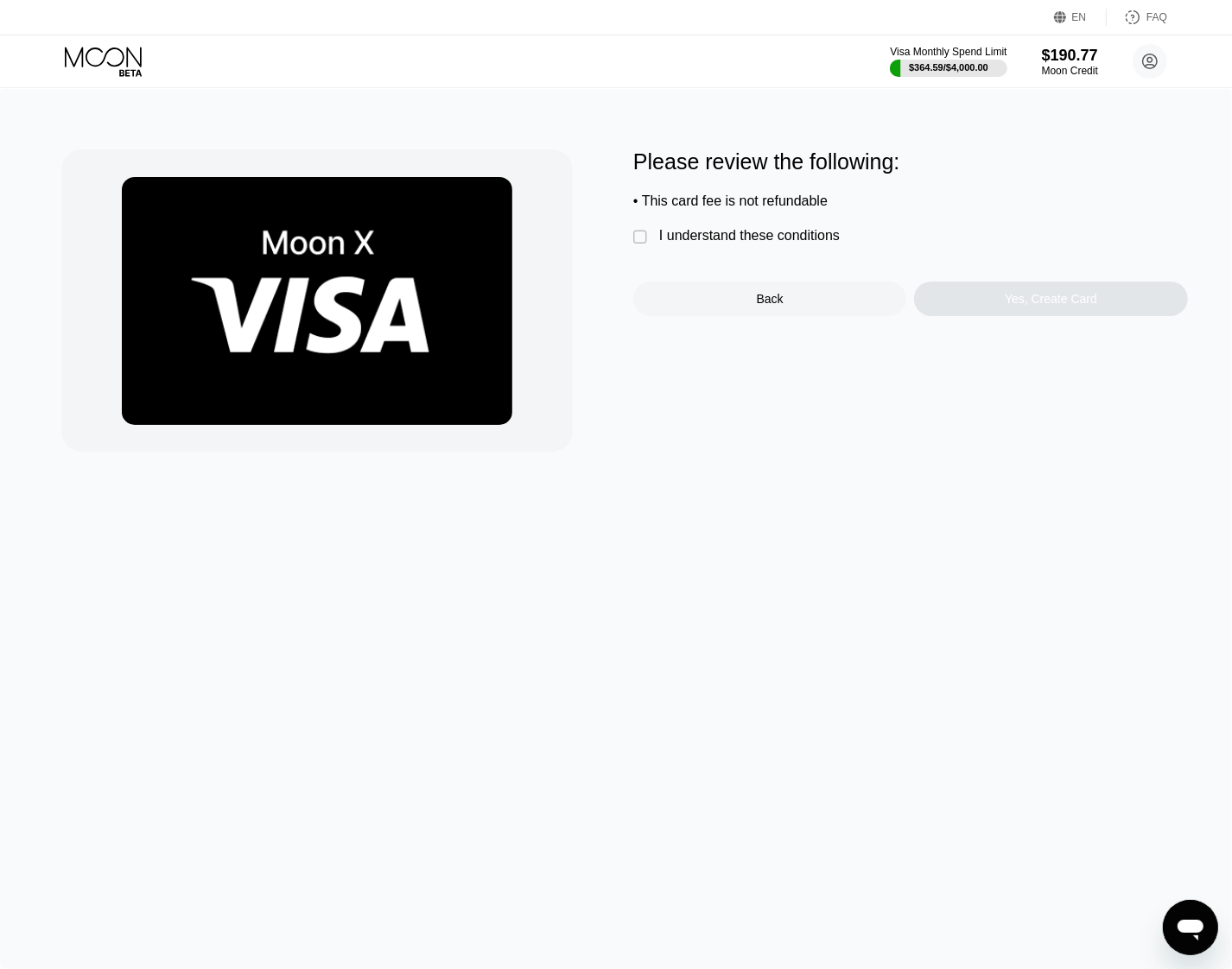
click at [700, 240] on div "I understand these conditions" at bounding box center [749, 236] width 180 height 16
click at [1009, 295] on div "Yes, Create Card" at bounding box center [1050, 299] width 273 height 35
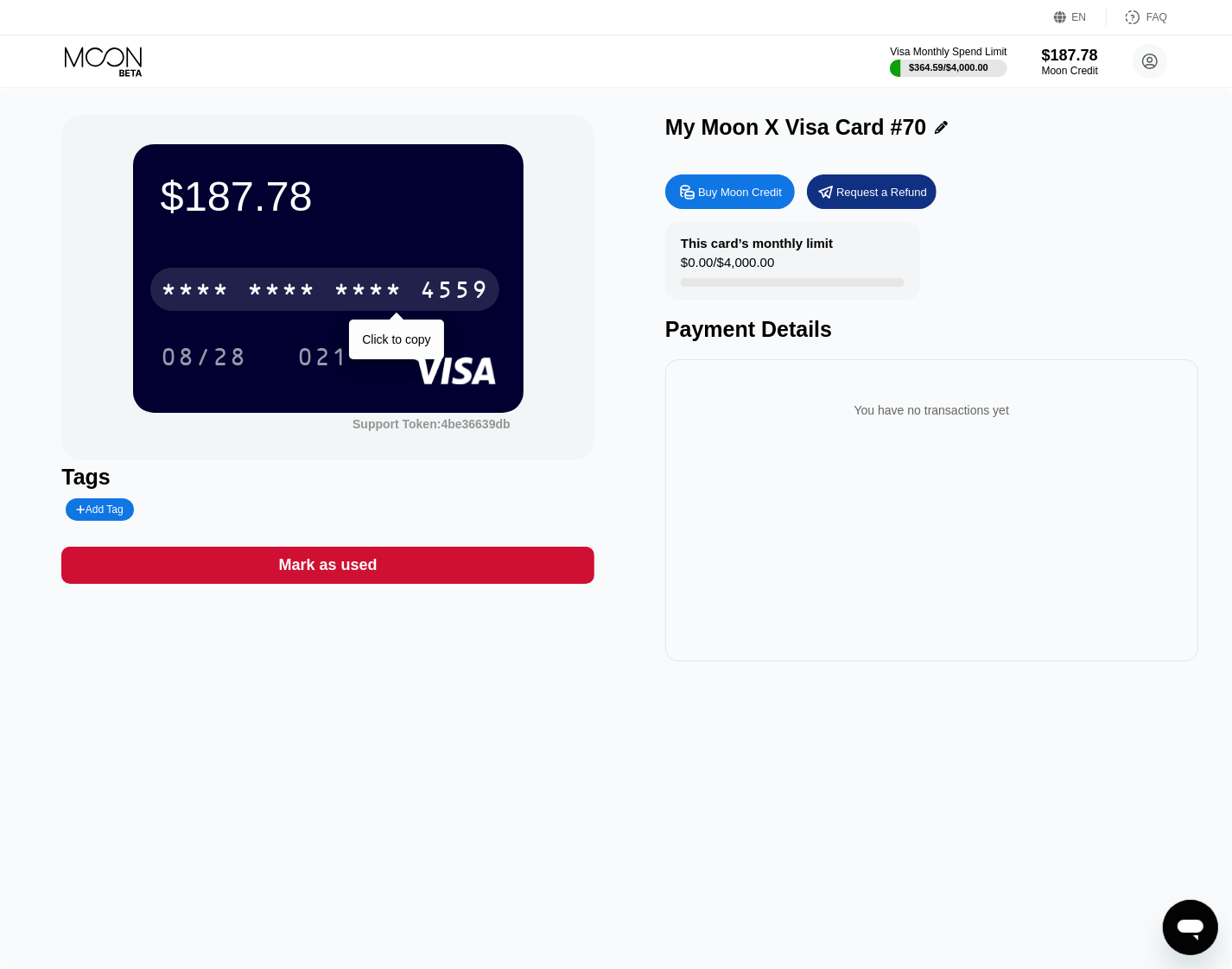
click at [422, 297] on div "4559" at bounding box center [454, 292] width 69 height 28
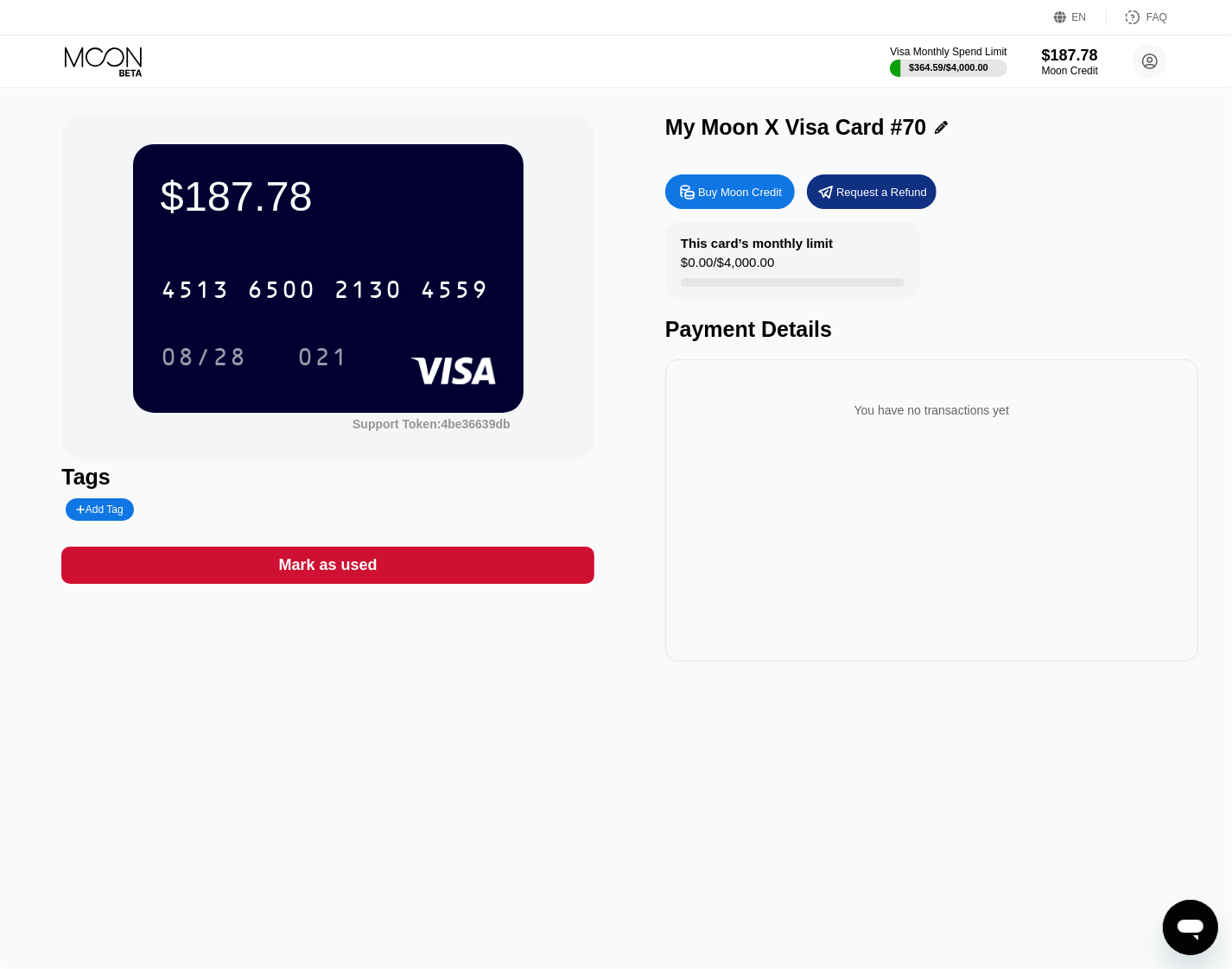
click at [121, 53] on icon at bounding box center [104, 61] width 80 height 31
